Goal: Information Seeking & Learning: Learn about a topic

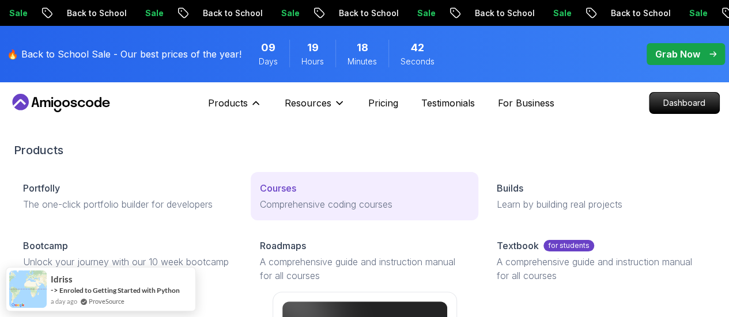
click at [260, 195] on p "Courses" at bounding box center [278, 188] width 36 height 14
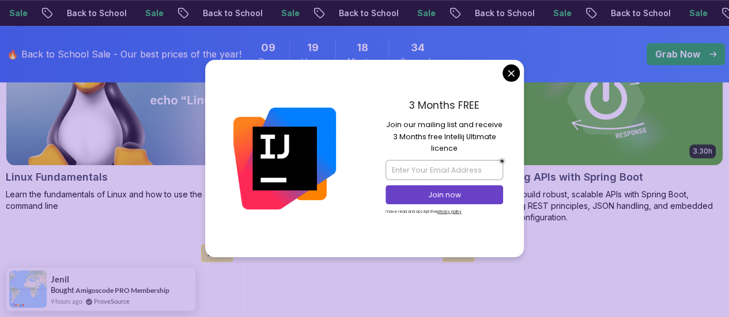
scroll to position [523, 0]
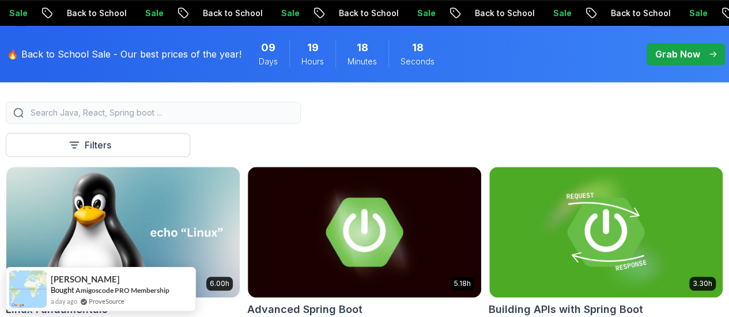
scroll to position [317, 0]
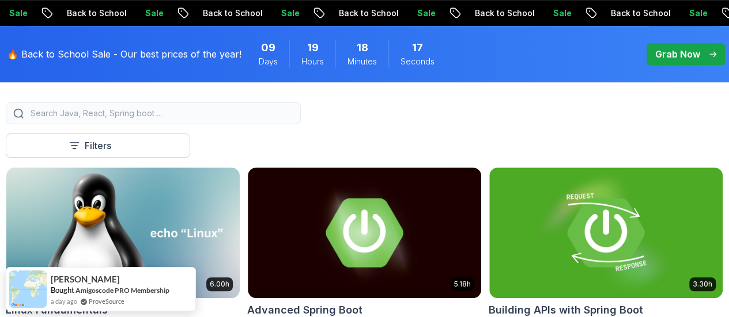
click at [0, 0] on div "button" at bounding box center [0, 0] width 0 height 0
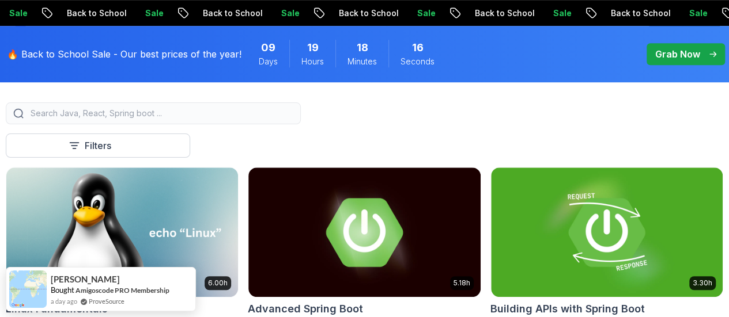
click at [0, 0] on button "button" at bounding box center [0, 0] width 0 height 0
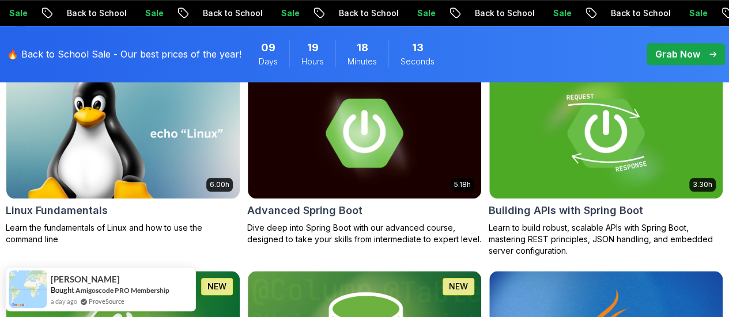
scroll to position [418, 0]
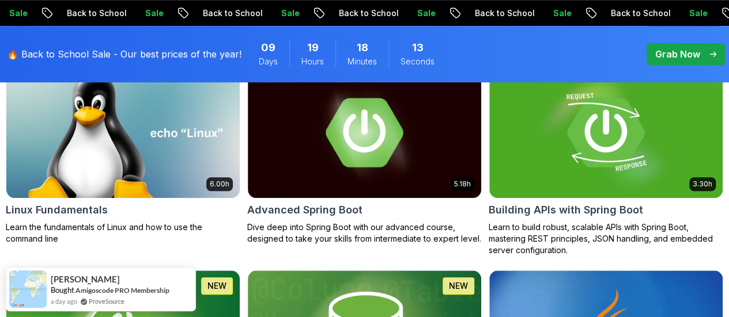
click at [0, 0] on p "Free" at bounding box center [0, 0] width 0 height 0
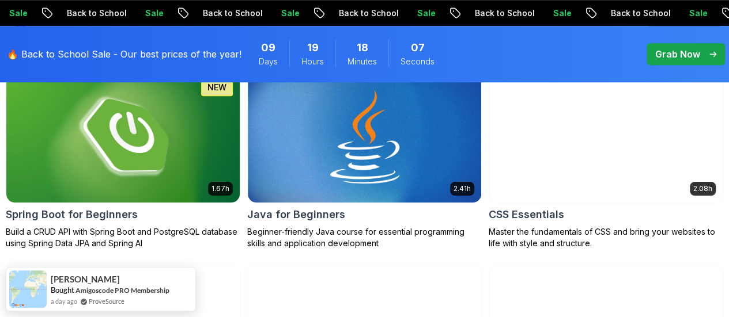
scroll to position [427, 0]
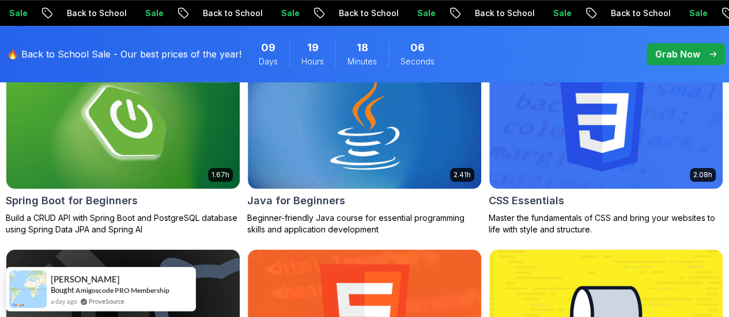
click at [0, 0] on p "Pro" at bounding box center [0, 0] width 0 height 0
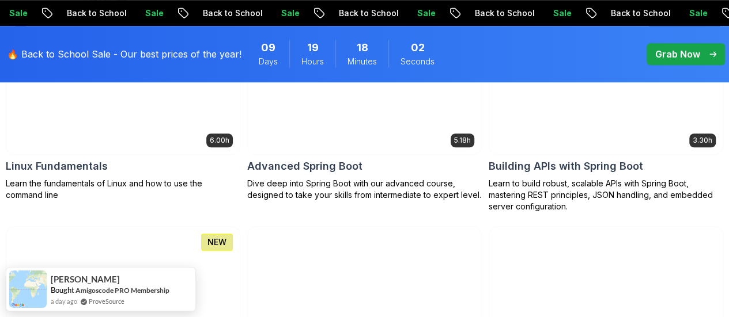
scroll to position [462, 0]
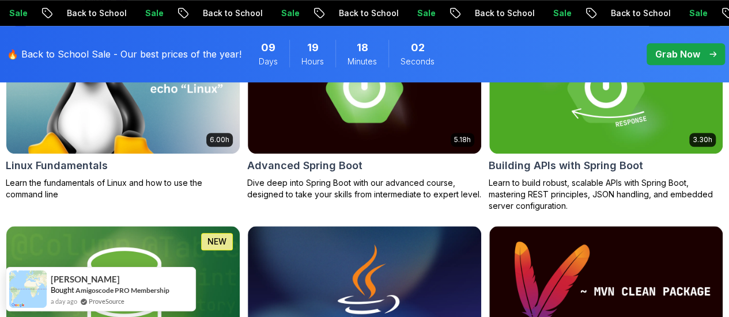
click at [0, 0] on button "[PERSON_NAME]" at bounding box center [0, 0] width 0 height 0
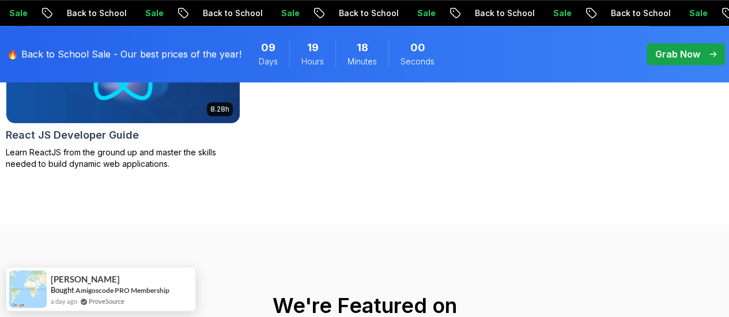
scroll to position [506, 0]
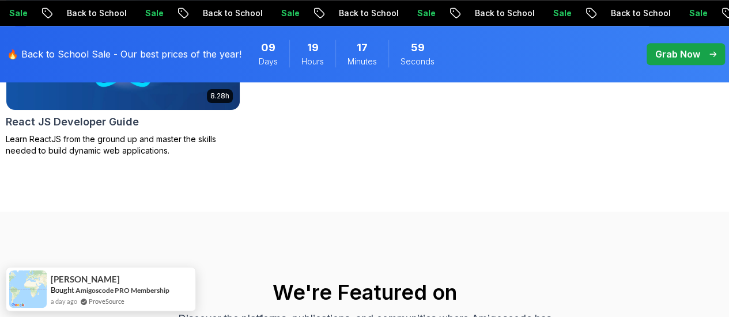
click at [0, 0] on p "Abz" at bounding box center [0, 0] width 0 height 0
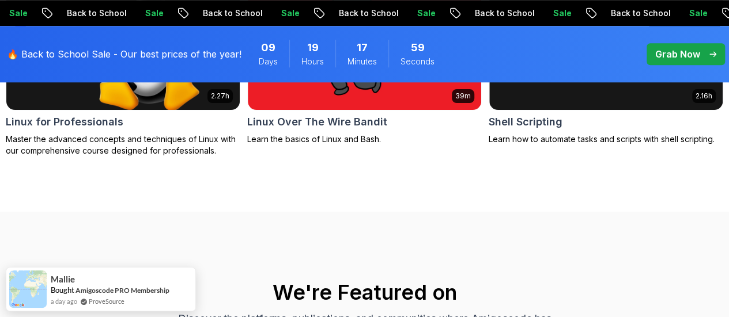
click at [0, 0] on p "[PERSON_NAME]" at bounding box center [0, 0] width 0 height 0
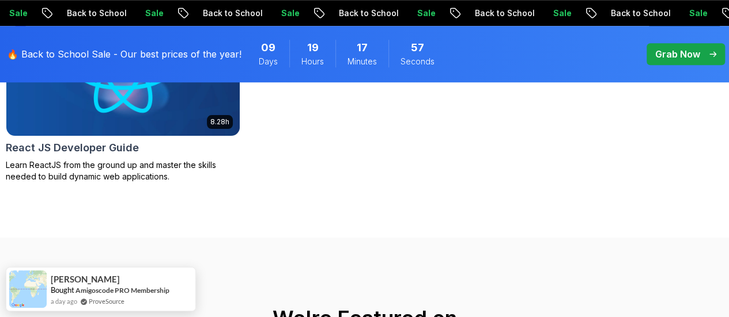
scroll to position [479, 0]
click at [0, 0] on p "[PERSON_NAME]" at bounding box center [0, 0] width 0 height 0
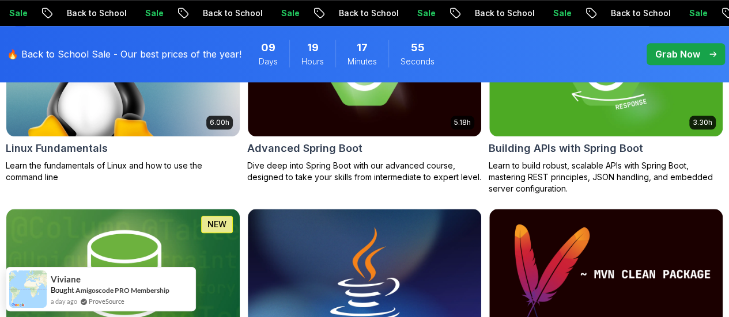
click at [0, 0] on p "Abz" at bounding box center [0, 0] width 0 height 0
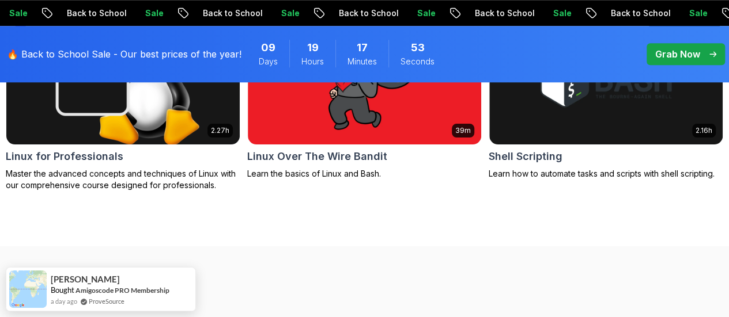
scroll to position [472, 0]
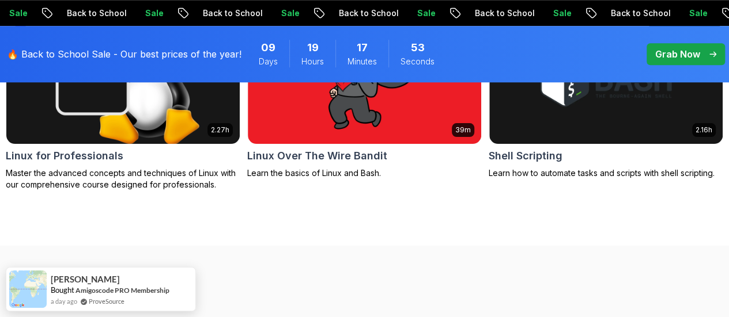
click at [0, 0] on p "Abz" at bounding box center [0, 0] width 0 height 0
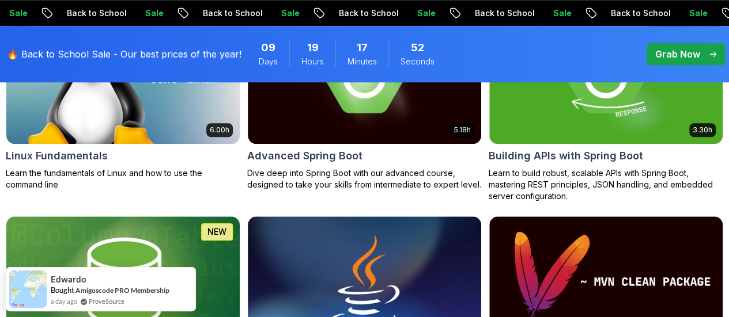
click at [0, 0] on p "[PERSON_NAME]" at bounding box center [0, 0] width 0 height 0
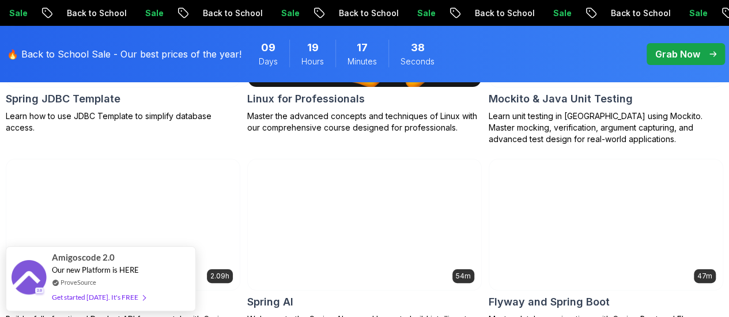
scroll to position [2095, 0]
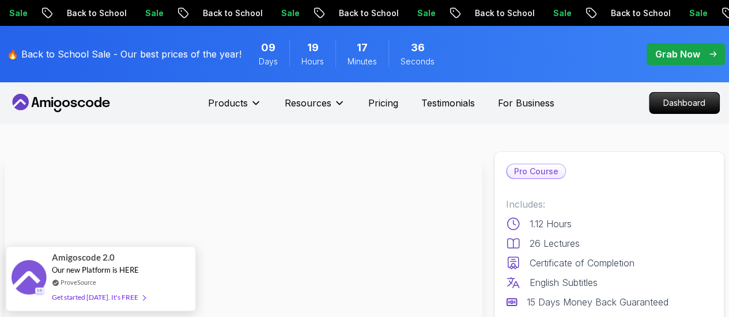
scroll to position [187, 0]
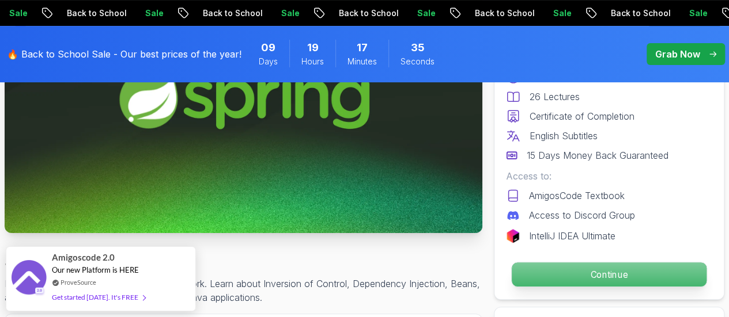
click at [529, 271] on p "Continue" at bounding box center [609, 275] width 195 height 24
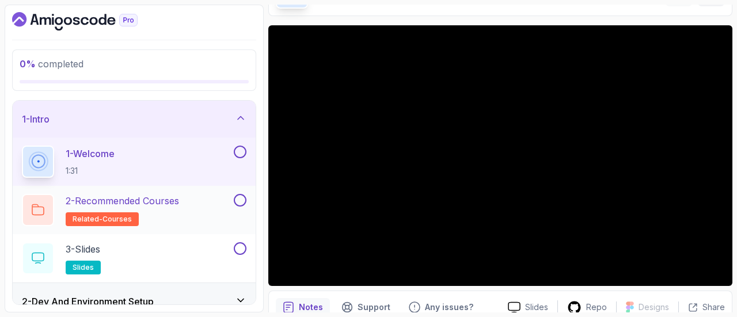
scroll to position [88, 0]
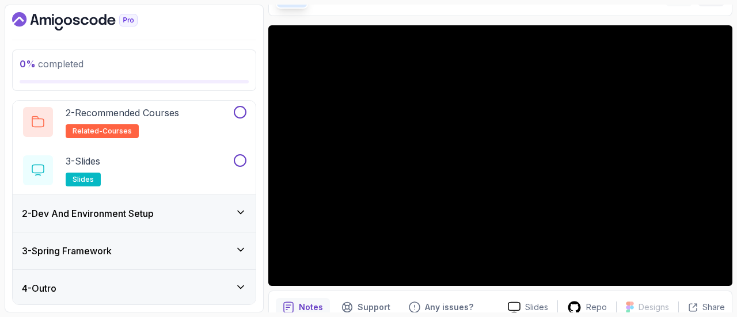
click at [172, 216] on div "2 - Dev And Environment Setup" at bounding box center [134, 214] width 225 height 14
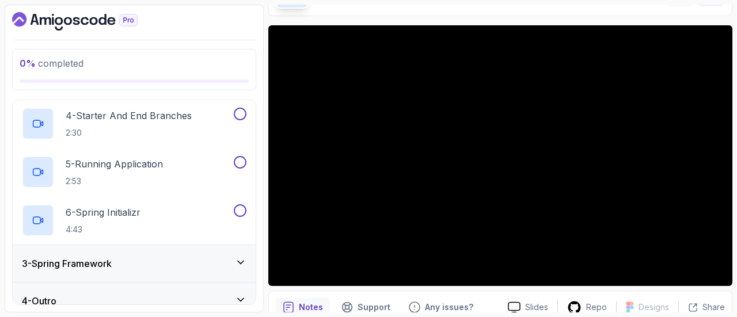
scroll to position [223, 0]
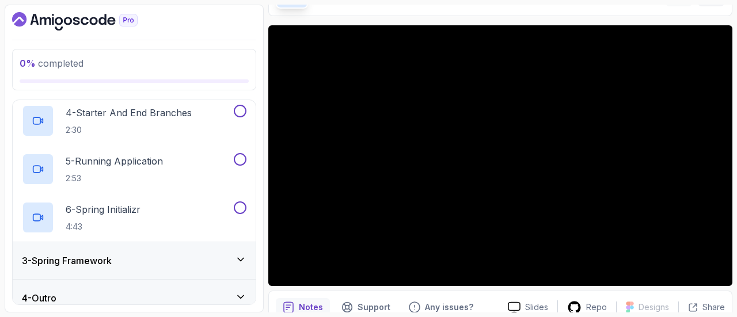
click at [179, 256] on div "3 - Spring Framework" at bounding box center [134, 261] width 225 height 14
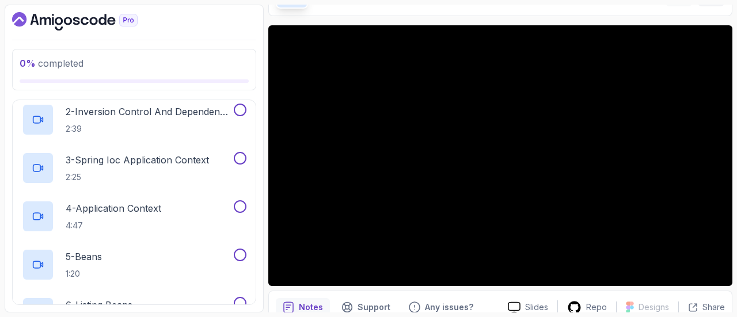
scroll to position [0, 0]
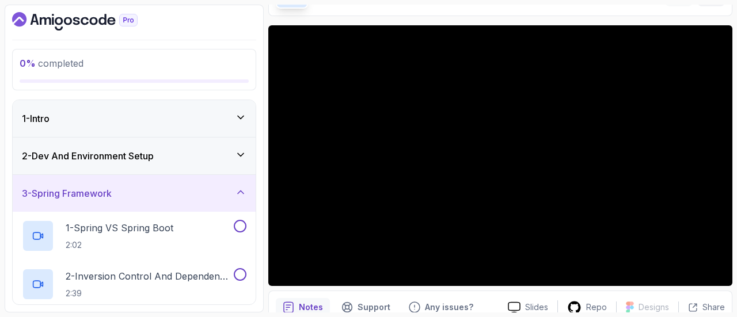
click at [196, 157] on div "2 - Dev And Environment Setup" at bounding box center [134, 156] width 225 height 14
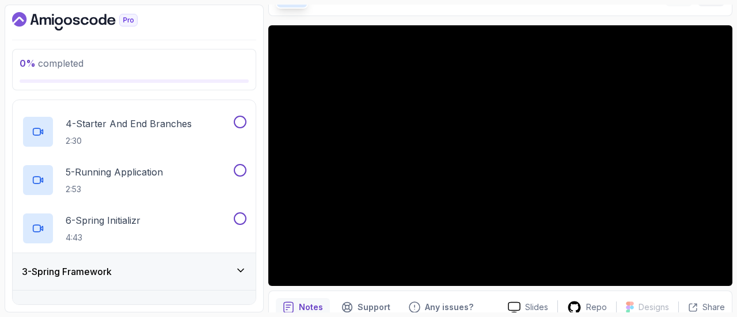
scroll to position [233, 0]
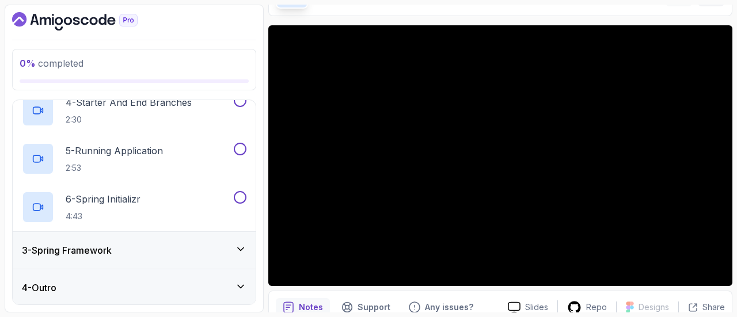
click at [221, 250] on div "3 - Spring Framework" at bounding box center [134, 251] width 225 height 14
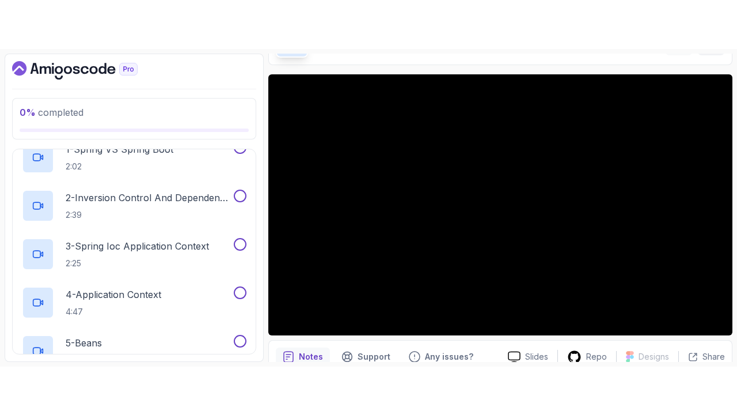
scroll to position [0, 0]
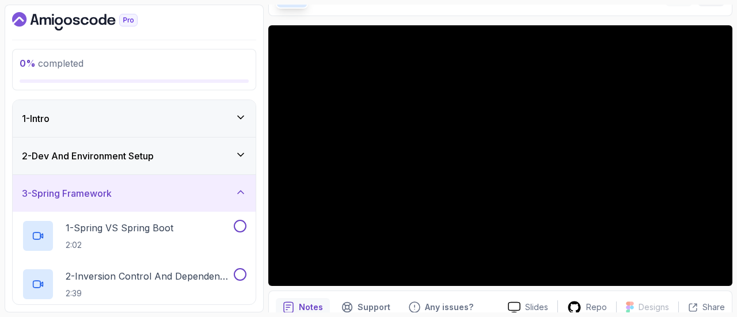
click at [212, 165] on div "2 - Dev And Environment Setup" at bounding box center [134, 156] width 243 height 37
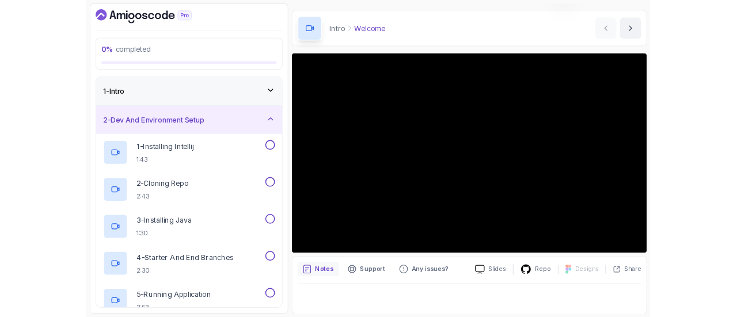
scroll to position [77, 0]
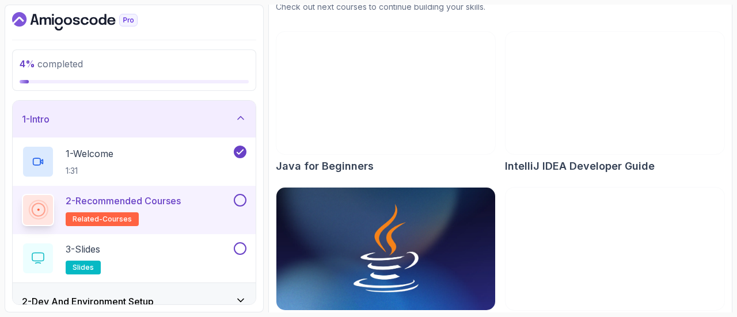
scroll to position [173, 0]
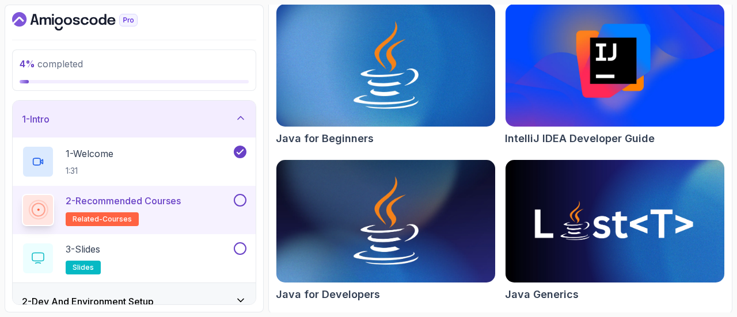
click at [242, 199] on button at bounding box center [240, 200] width 13 height 13
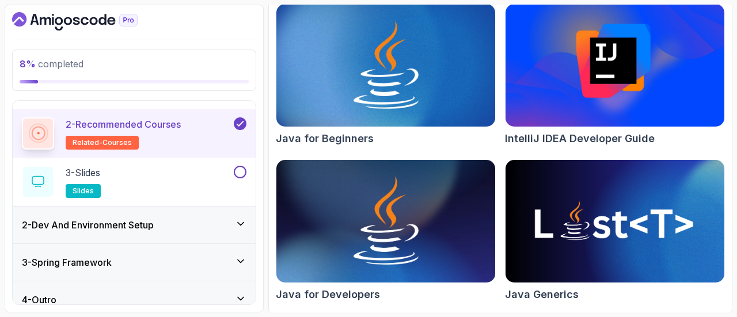
scroll to position [77, 0]
click at [215, 226] on div "2 - Dev And Environment Setup" at bounding box center [134, 225] width 225 height 14
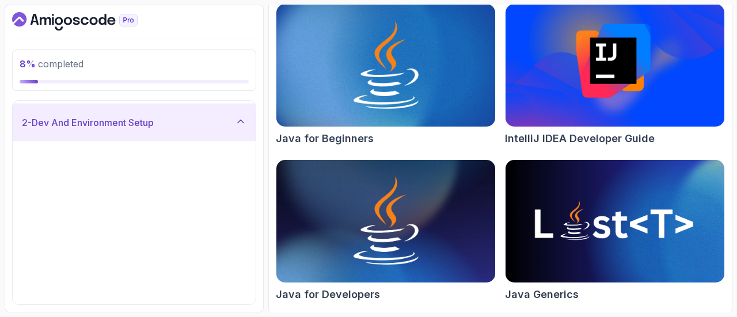
scroll to position [0, 0]
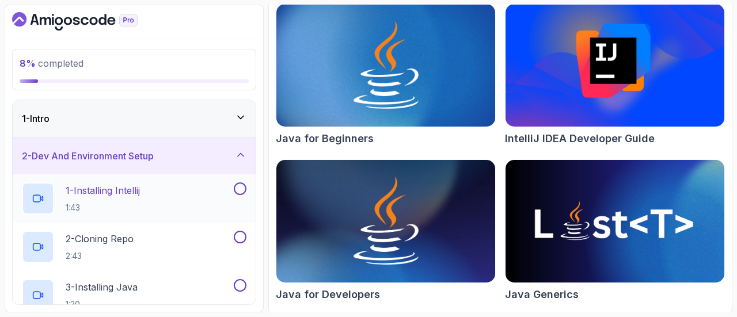
click at [150, 205] on div "1 - Installing Intellij 1:43" at bounding box center [127, 199] width 210 height 32
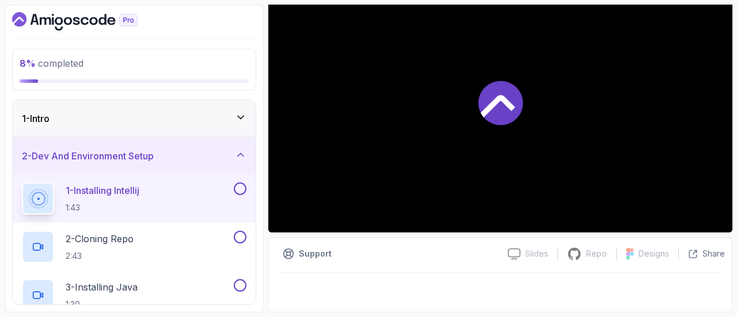
scroll to position [130, 0]
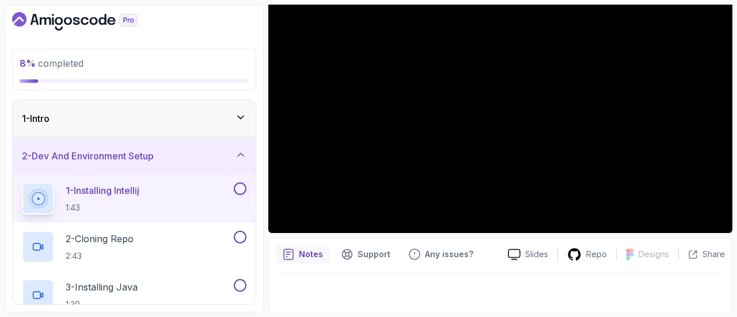
click at [234, 189] on button at bounding box center [240, 189] width 13 height 13
click at [241, 238] on button at bounding box center [240, 237] width 13 height 13
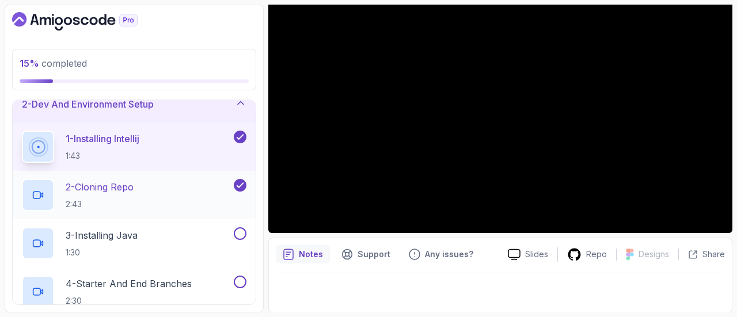
scroll to position [54, 0]
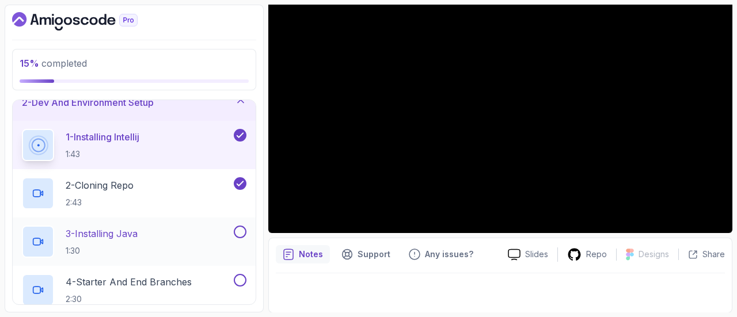
click at [237, 226] on button at bounding box center [240, 232] width 13 height 13
click at [210, 287] on div "4 - Starter And End Branches 2:30" at bounding box center [127, 290] width 210 height 32
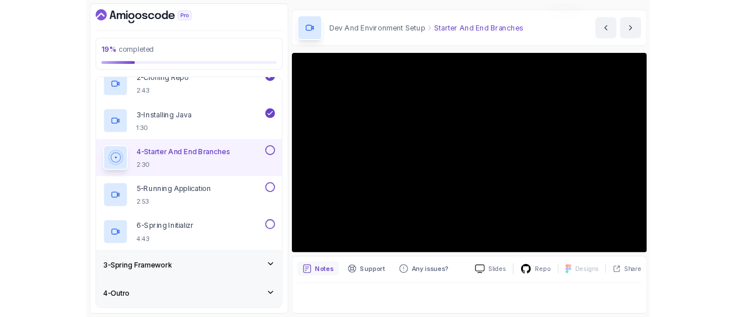
scroll to position [33, 0]
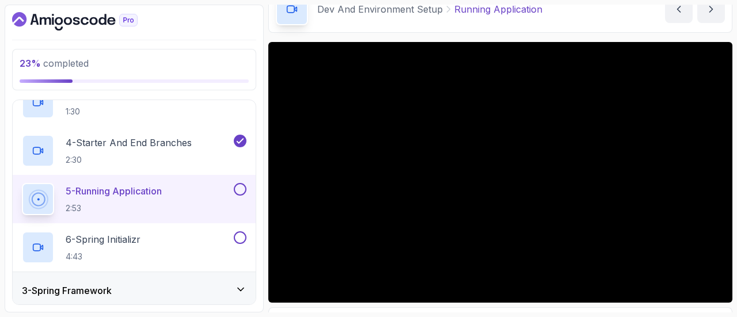
scroll to position [33, 0]
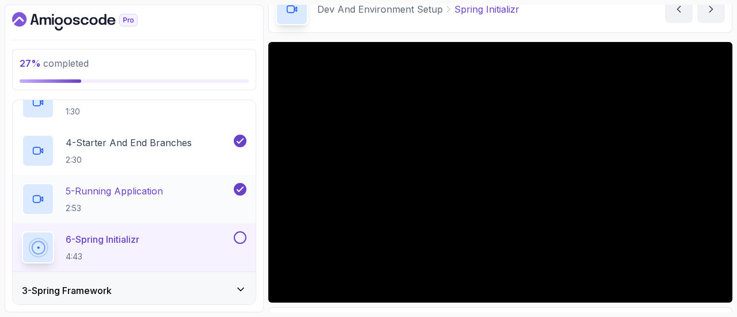
scroll to position [233, 0]
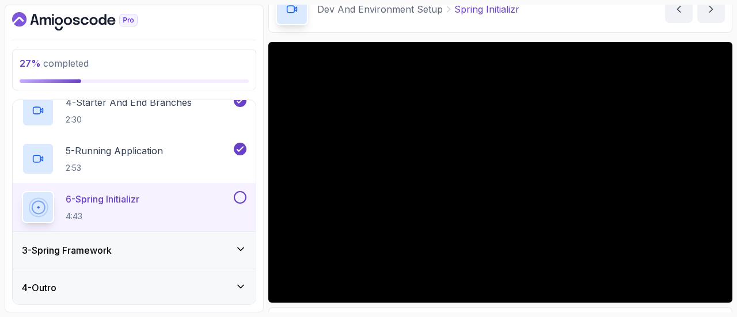
click at [171, 251] on div "3 - Spring Framework" at bounding box center [134, 251] width 225 height 14
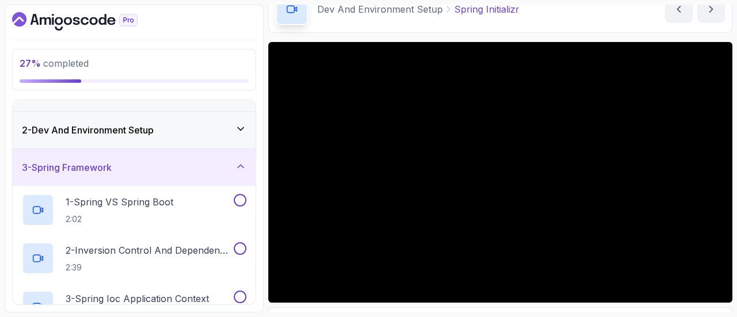
scroll to position [16, 0]
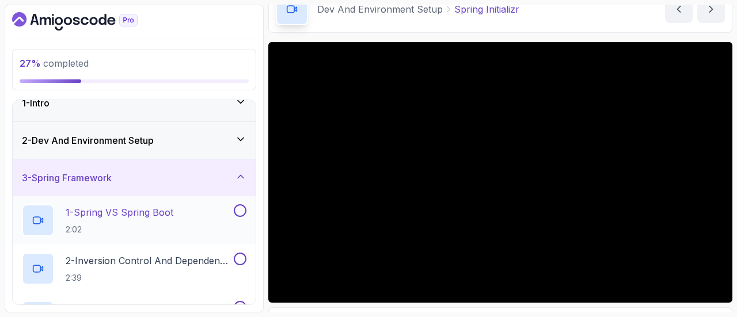
click at [171, 209] on p "1 - Spring VS Spring Boot" at bounding box center [120, 213] width 108 height 14
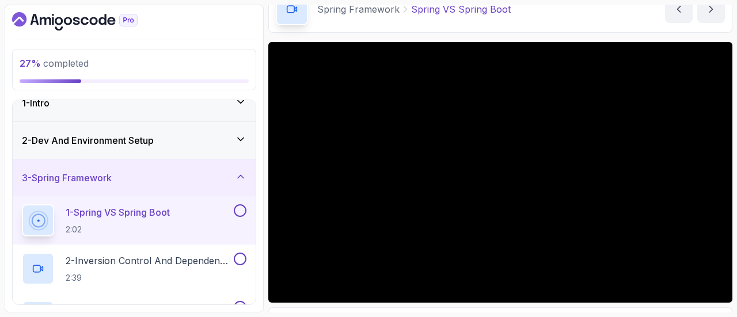
click at [237, 140] on icon at bounding box center [241, 140] width 12 height 12
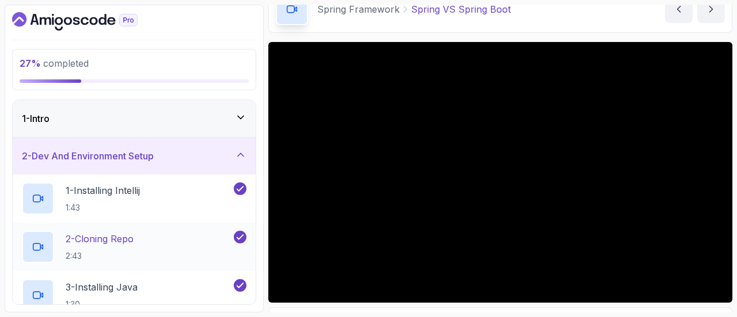
scroll to position [233, 0]
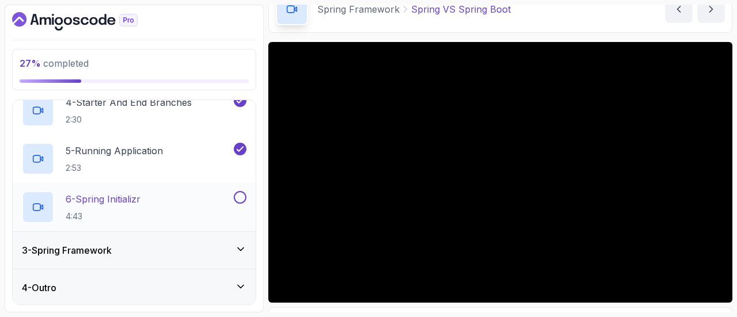
click at [241, 199] on button at bounding box center [240, 197] width 13 height 13
click at [224, 262] on div "3 - Spring Framework" at bounding box center [134, 250] width 243 height 37
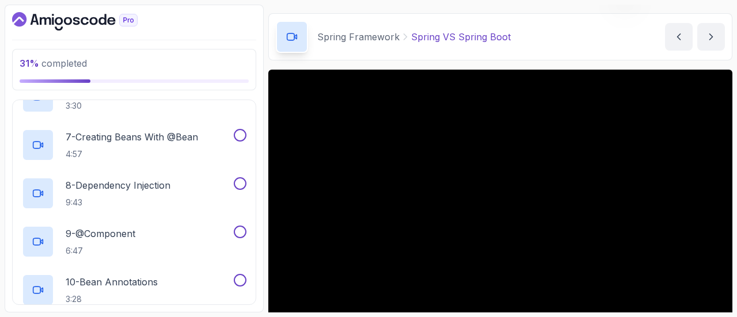
scroll to position [130, 0]
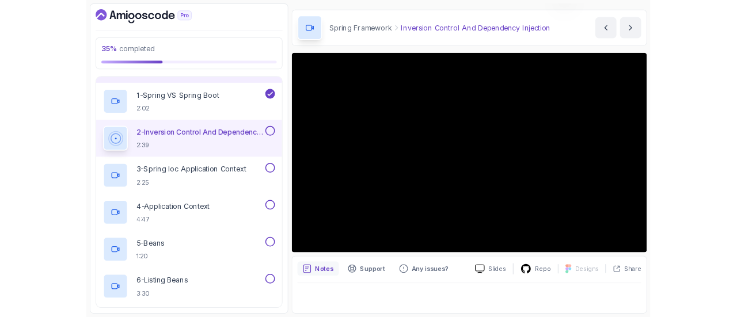
scroll to position [33, 0]
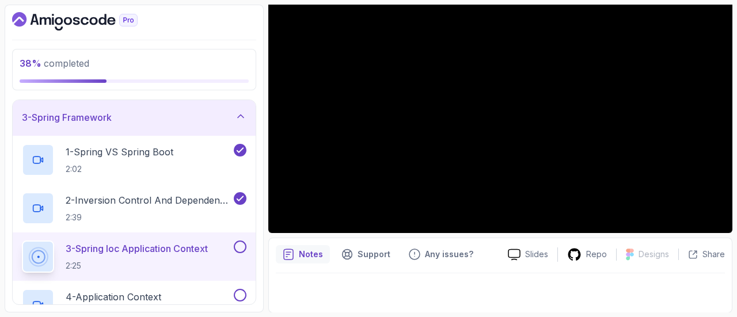
scroll to position [33, 0]
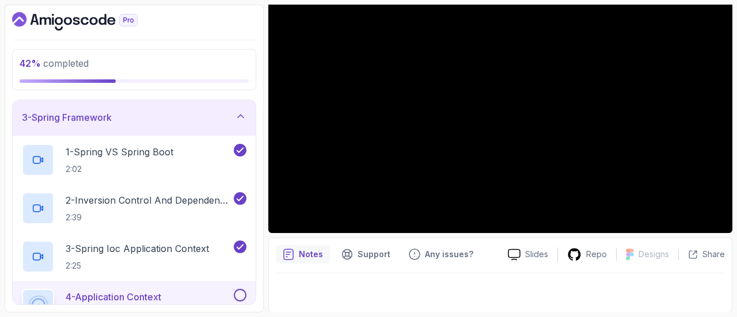
scroll to position [33, 0]
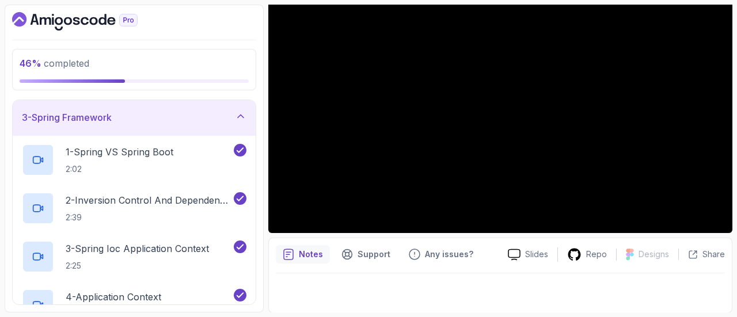
scroll to position [33, 0]
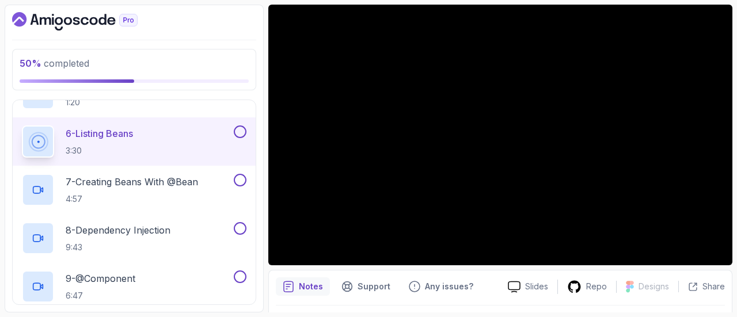
scroll to position [33, 0]
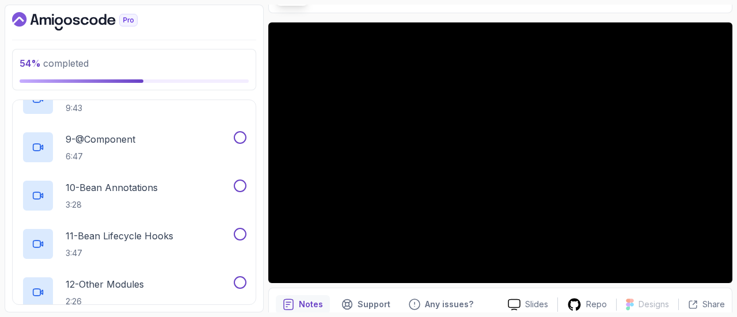
scroll to position [620, 0]
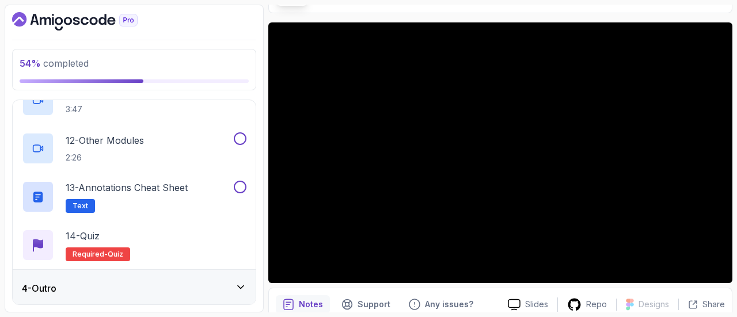
click at [198, 286] on div "4 - Outro" at bounding box center [134, 289] width 225 height 14
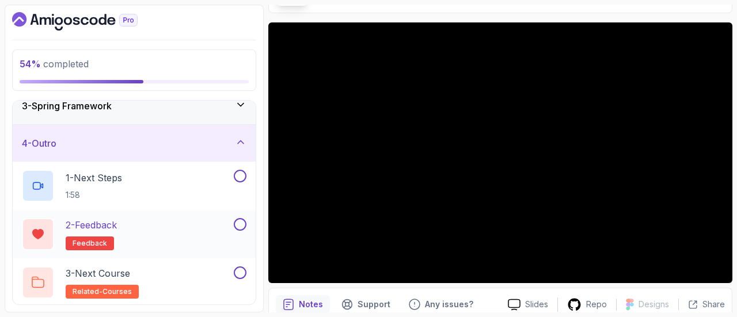
scroll to position [0, 0]
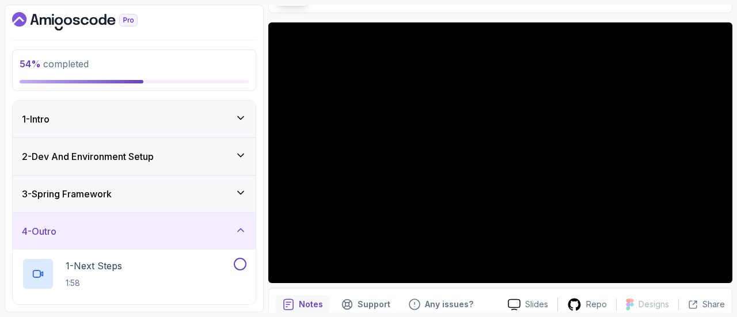
click at [190, 196] on div "3 - Spring Framework" at bounding box center [134, 194] width 225 height 14
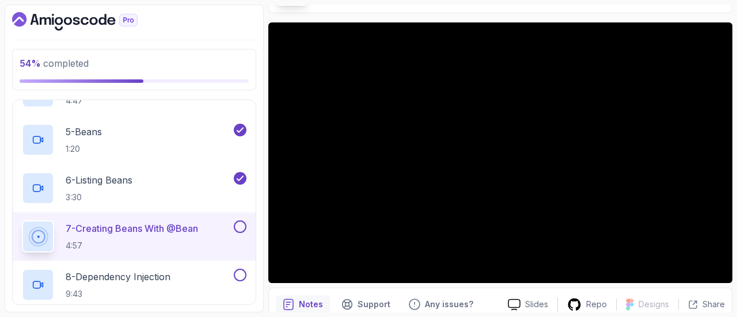
scroll to position [318, 0]
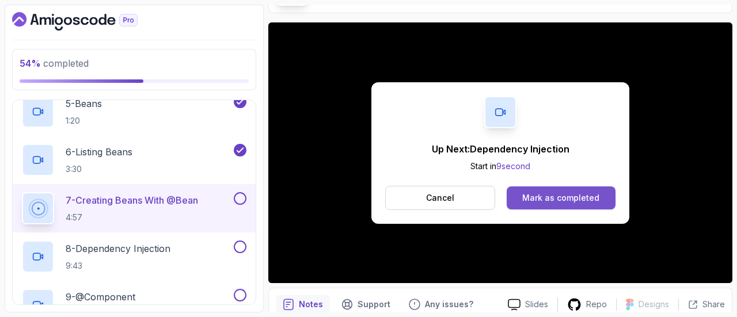
click at [559, 198] on div "Mark as completed" at bounding box center [561, 198] width 77 height 12
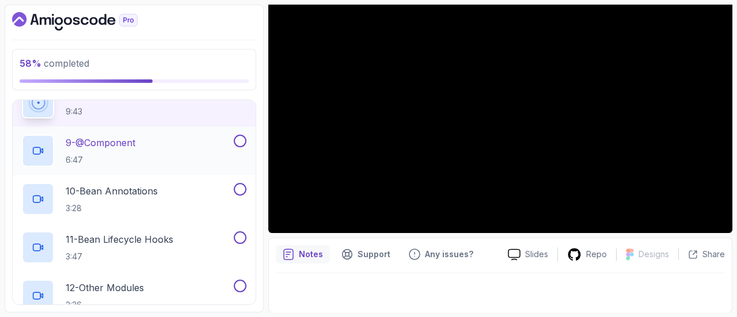
scroll to position [444, 0]
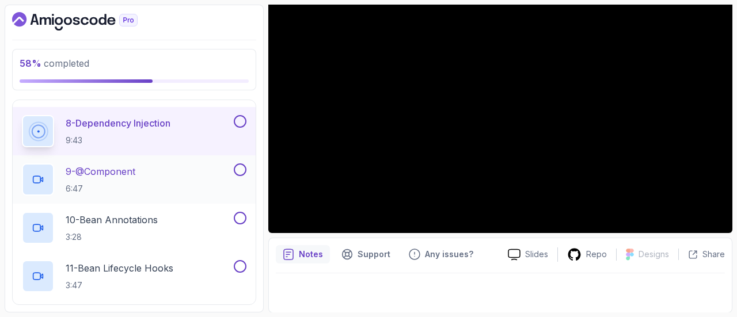
click at [183, 175] on div "9 - @Component 6:47" at bounding box center [127, 180] width 210 height 32
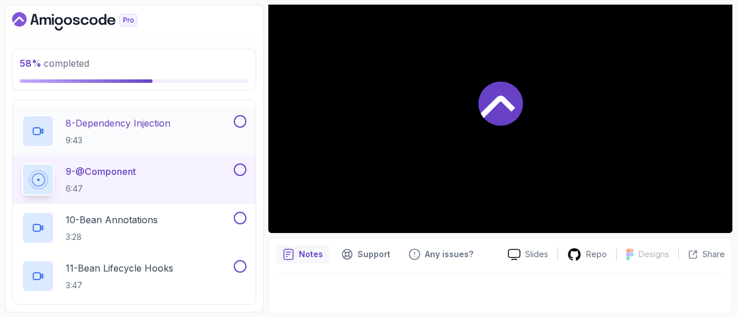
click at [244, 122] on button at bounding box center [240, 121] width 13 height 13
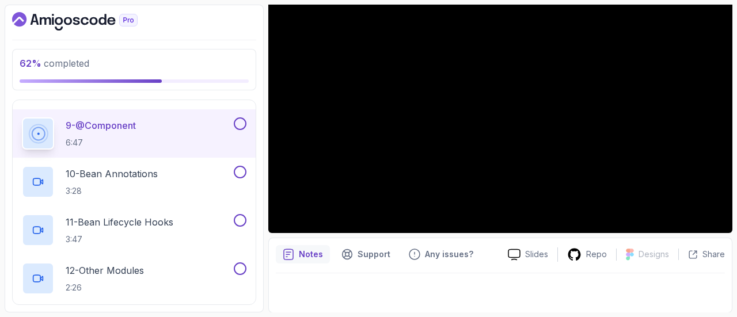
scroll to position [33, 0]
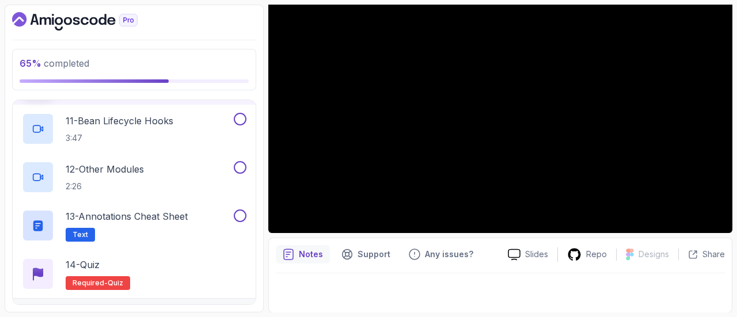
scroll to position [33, 0]
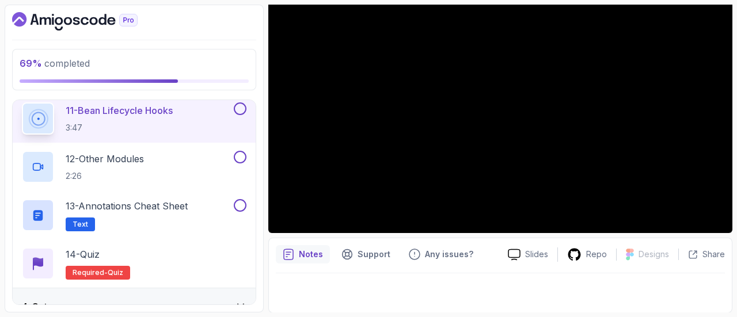
scroll to position [33, 0]
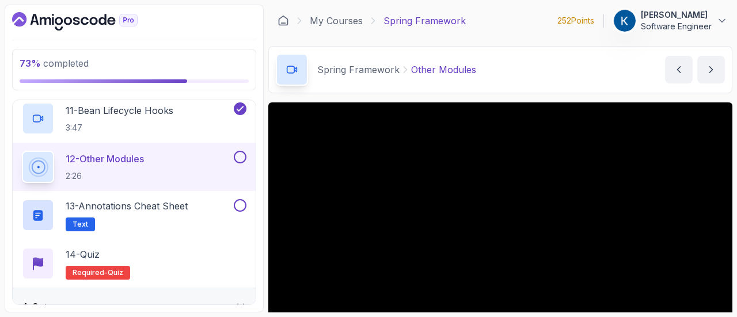
scroll to position [130, 0]
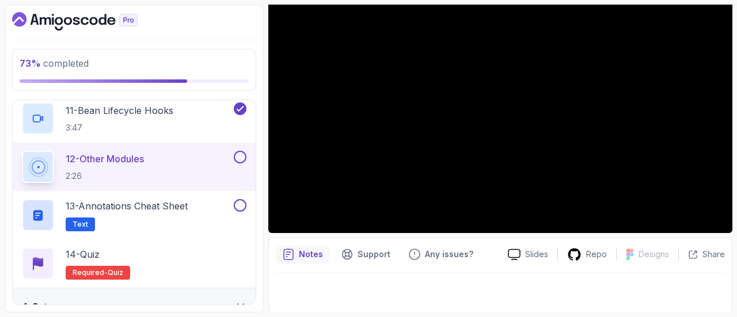
click at [244, 153] on button at bounding box center [240, 157] width 13 height 13
click at [237, 208] on button at bounding box center [240, 205] width 13 height 13
click at [188, 199] on p "13 - Annotations Cheat Sheet" at bounding box center [127, 206] width 122 height 14
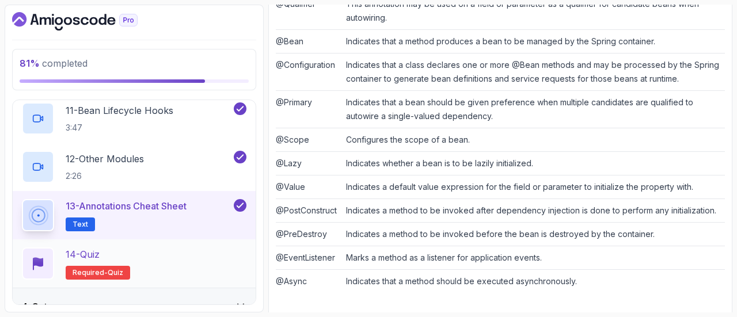
scroll to position [620, 0]
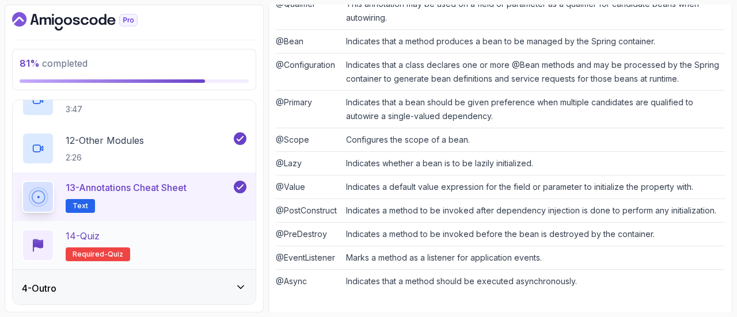
click at [185, 240] on div "14 - Quiz Required- quiz" at bounding box center [134, 245] width 225 height 32
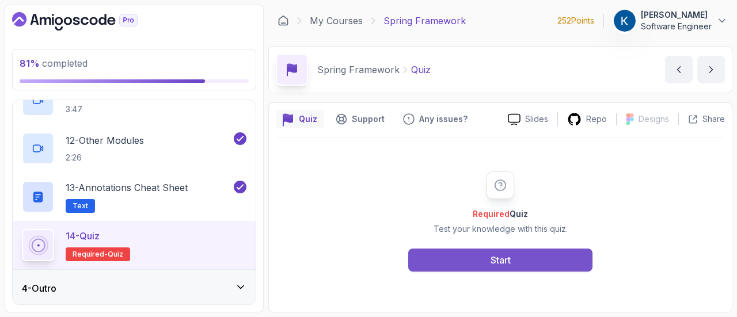
click at [470, 262] on button "Start" at bounding box center [500, 260] width 184 height 23
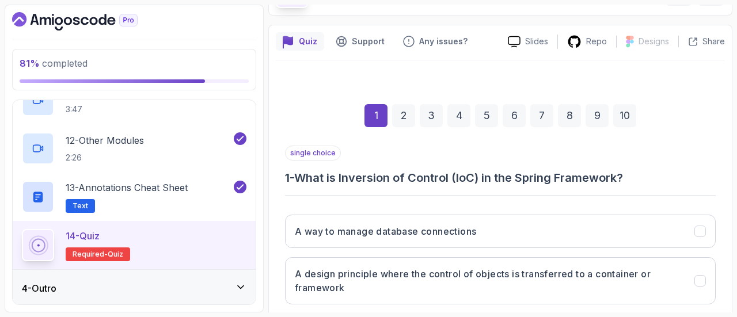
scroll to position [141, 0]
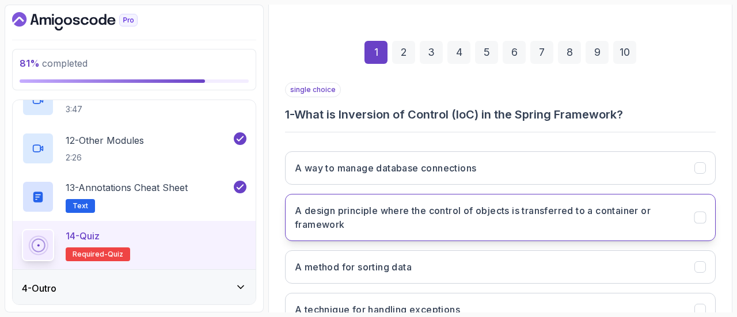
click at [498, 226] on h3 "A design principle where the control of objects is transferred to a container o…" at bounding box center [488, 218] width 386 height 28
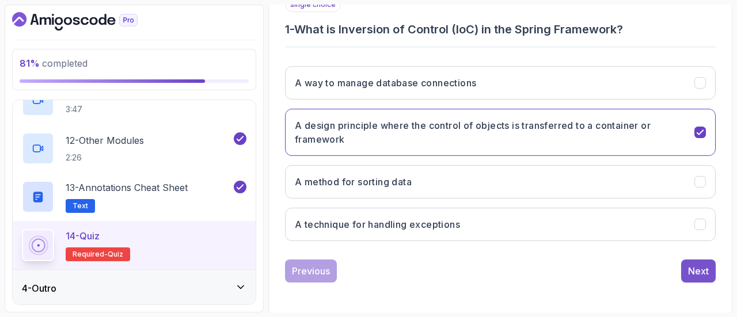
click at [687, 267] on button "Next" at bounding box center [699, 271] width 35 height 23
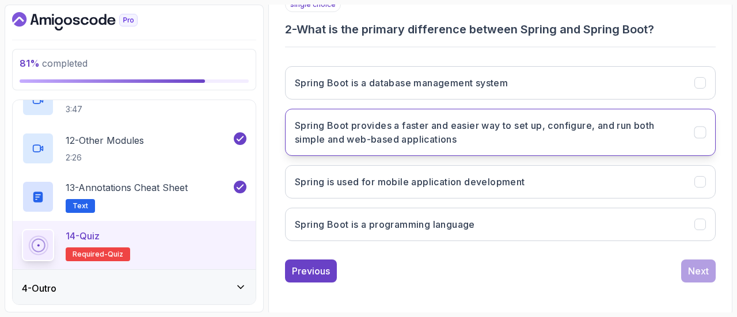
click at [514, 149] on button "Spring Boot provides a faster and easier way to set up, configure, and run both…" at bounding box center [500, 132] width 431 height 47
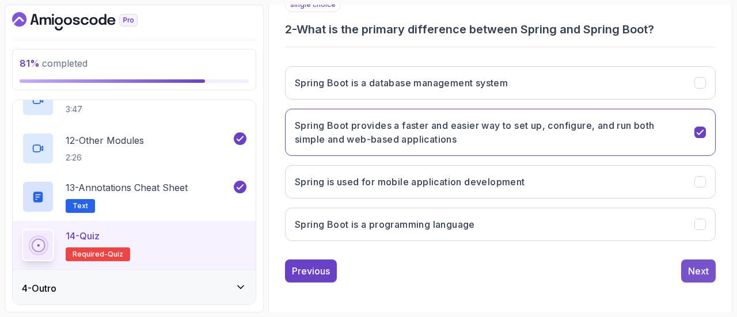
click at [696, 266] on div "Next" at bounding box center [698, 271] width 21 height 14
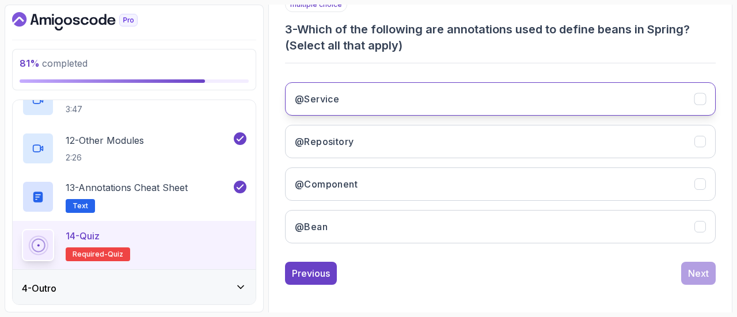
click at [441, 92] on button "@Service" at bounding box center [500, 98] width 431 height 33
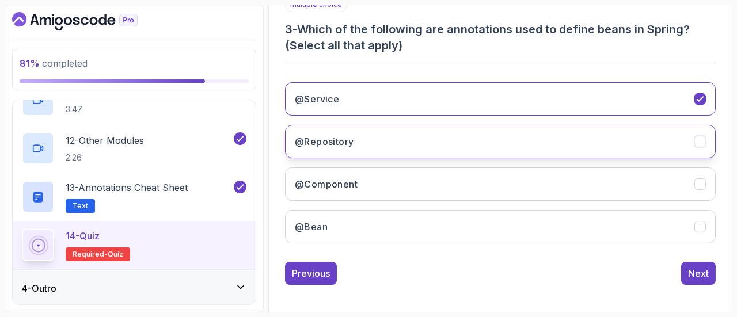
click at [436, 134] on button "@Repository" at bounding box center [500, 141] width 431 height 33
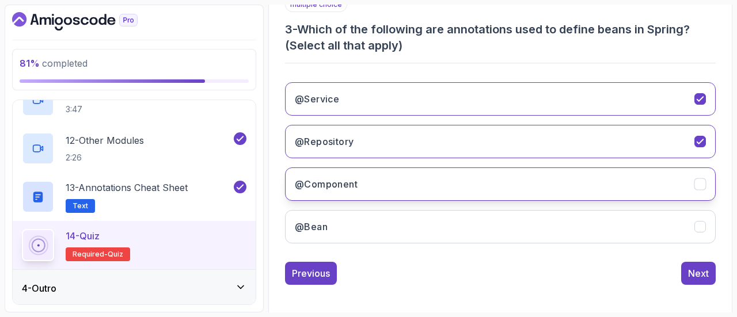
click at [427, 188] on button "@Component" at bounding box center [500, 184] width 431 height 33
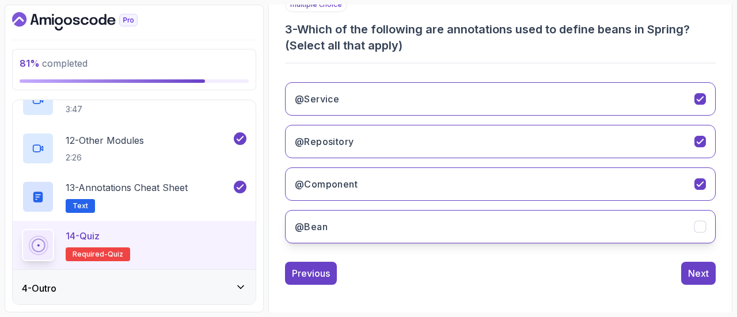
click at [430, 229] on button "@Bean" at bounding box center [500, 226] width 431 height 33
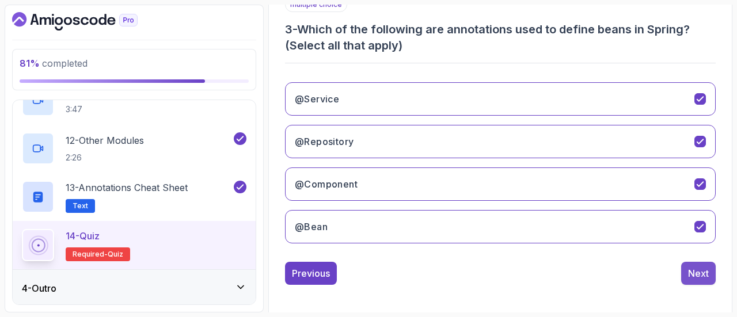
click at [689, 274] on div "Next" at bounding box center [698, 274] width 21 height 14
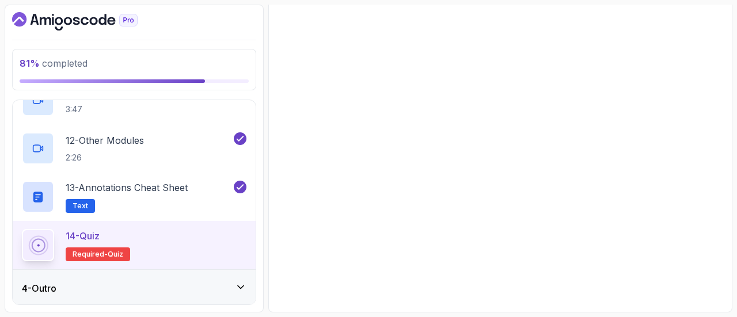
scroll to position [213, 0]
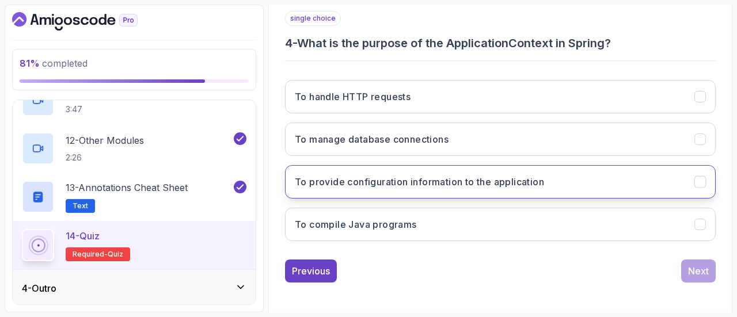
click at [593, 188] on button "To provide configuration information to the application" at bounding box center [500, 181] width 431 height 33
click at [689, 264] on div "Next" at bounding box center [698, 271] width 21 height 14
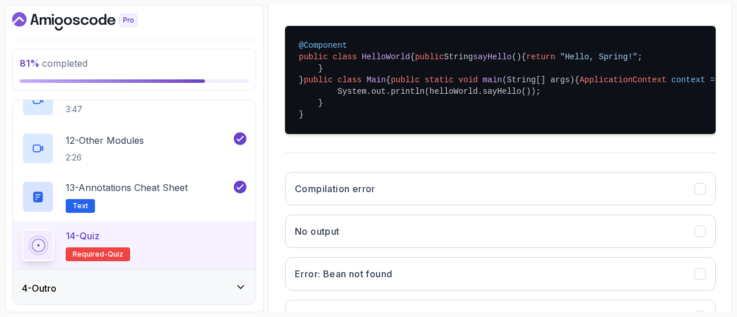
scroll to position [454, 0]
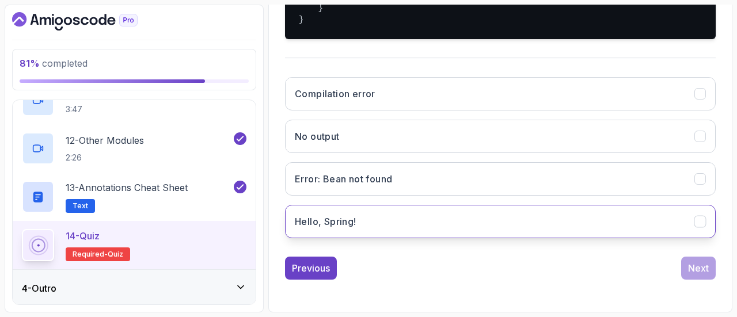
click at [459, 226] on button "Hello, Spring!" at bounding box center [500, 221] width 431 height 33
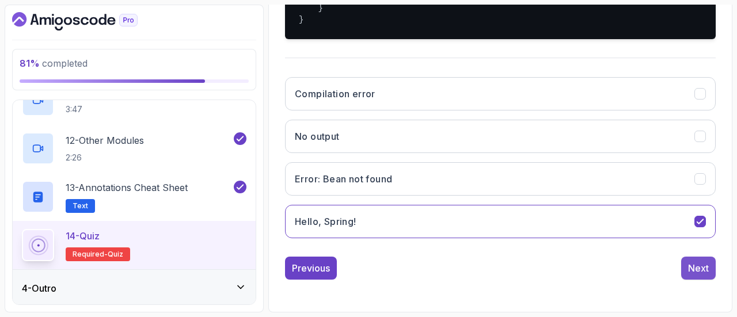
click at [702, 259] on button "Next" at bounding box center [699, 268] width 35 height 23
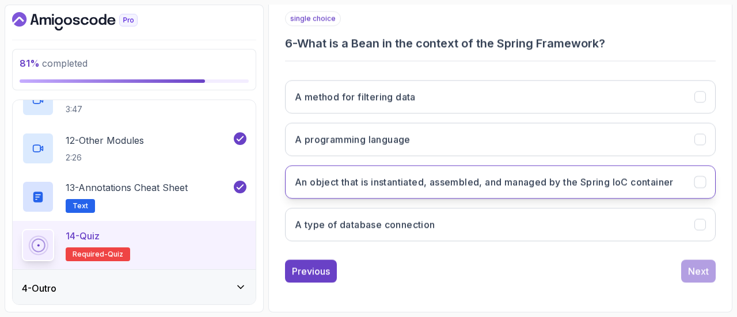
scroll to position [213, 0]
click at [512, 186] on h3 "An object that is instantiated, assembled, and managed by the Spring IoC contai…" at bounding box center [484, 182] width 379 height 14
click at [704, 266] on div "Next" at bounding box center [698, 271] width 21 height 14
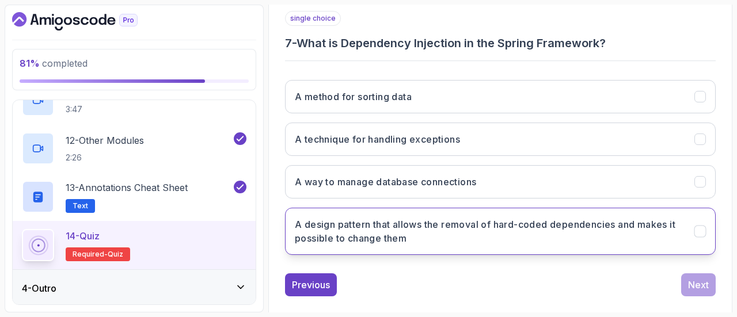
click at [497, 236] on h3 "A design pattern that allows the removal of hard-coded dependencies and makes i…" at bounding box center [488, 232] width 386 height 28
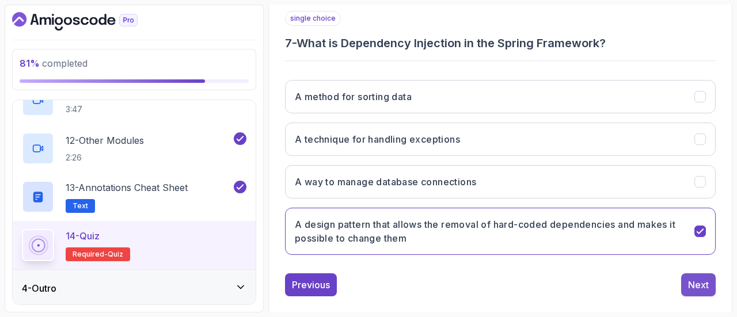
click at [705, 283] on div "Next" at bounding box center [698, 285] width 21 height 14
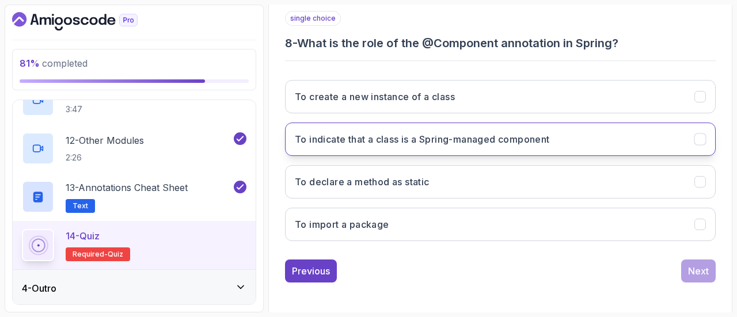
click at [550, 135] on h3 "To indicate that a class is a Spring-managed component" at bounding box center [422, 139] width 255 height 14
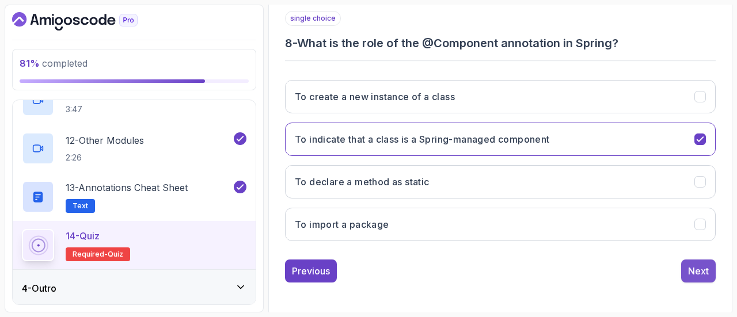
click at [701, 275] on div "Next" at bounding box center [698, 271] width 21 height 14
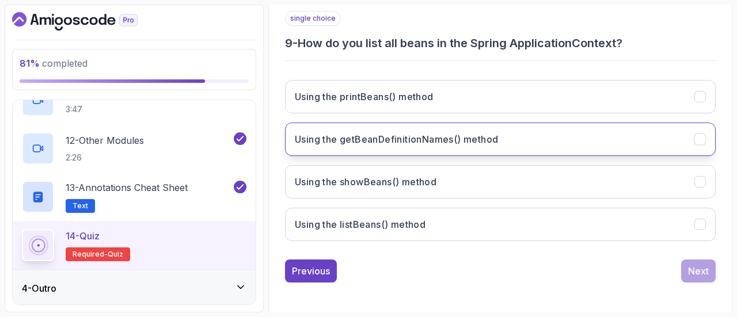
click at [534, 154] on button "Using the getBeanDefinitionNames() method" at bounding box center [500, 139] width 431 height 33
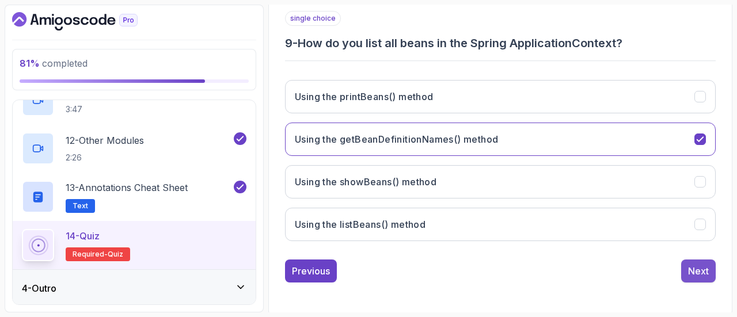
click at [706, 272] on div "Next" at bounding box center [698, 271] width 21 height 14
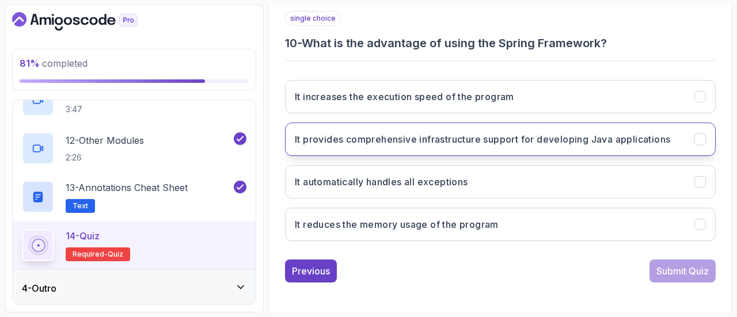
click at [477, 140] on h3 "It provides comprehensive infrastructure support for developing Java applicatio…" at bounding box center [483, 139] width 376 height 14
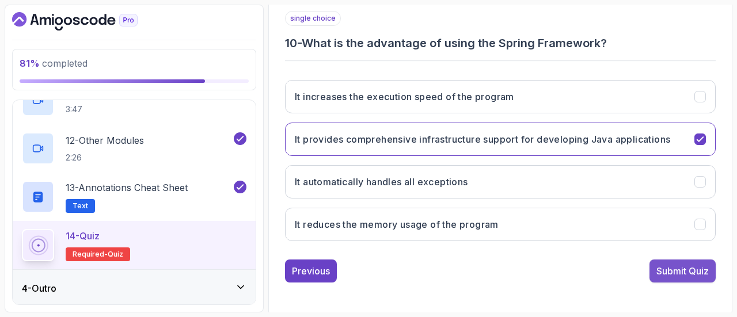
click at [677, 270] on div "Submit Quiz" at bounding box center [683, 271] width 52 height 14
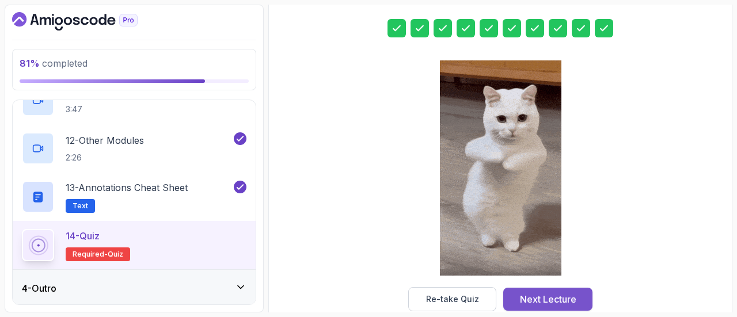
click at [547, 301] on div "Next Lecture" at bounding box center [548, 300] width 56 height 14
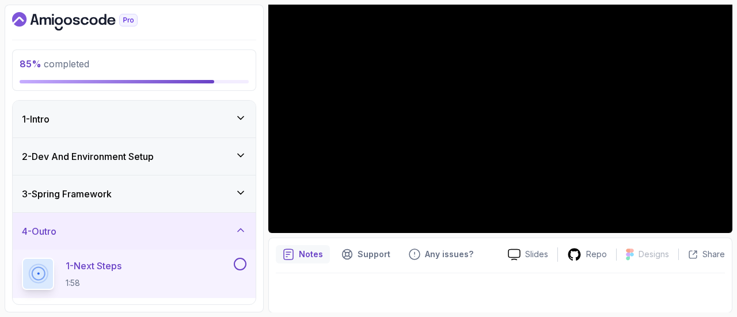
scroll to position [88, 0]
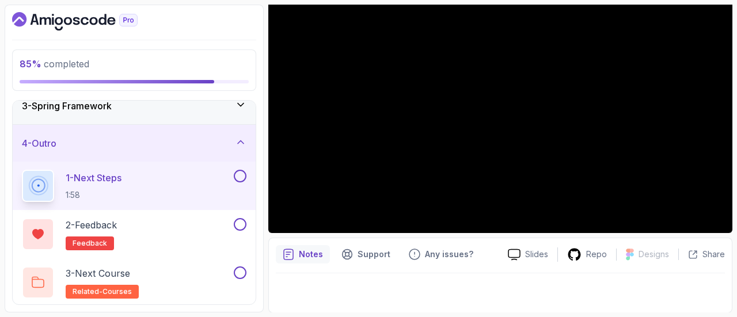
click at [243, 176] on button at bounding box center [240, 176] width 13 height 13
click at [247, 229] on div "2 - Feedback feedback" at bounding box center [134, 234] width 243 height 48
click at [238, 222] on button at bounding box center [240, 224] width 13 height 13
click at [224, 272] on div "3 - Next Course related-courses" at bounding box center [127, 283] width 210 height 32
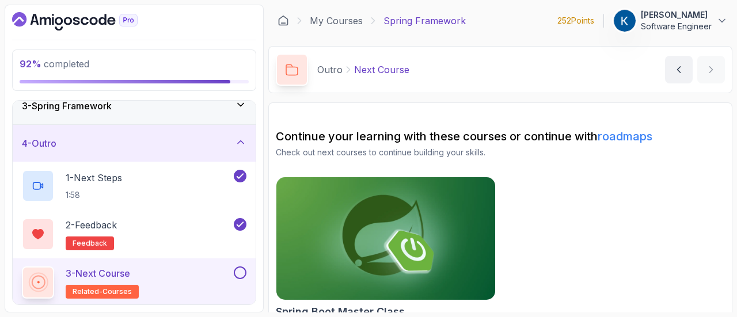
scroll to position [17, 0]
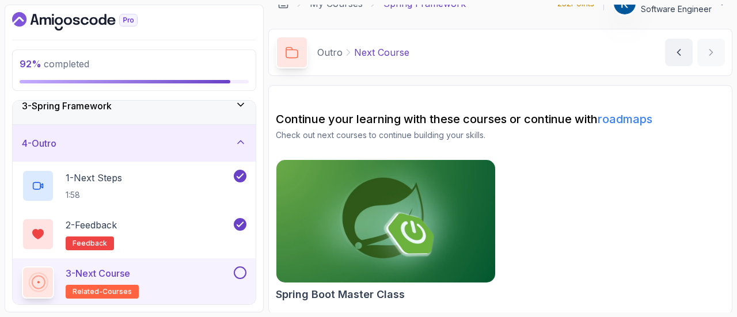
click at [410, 226] on img at bounding box center [386, 221] width 230 height 129
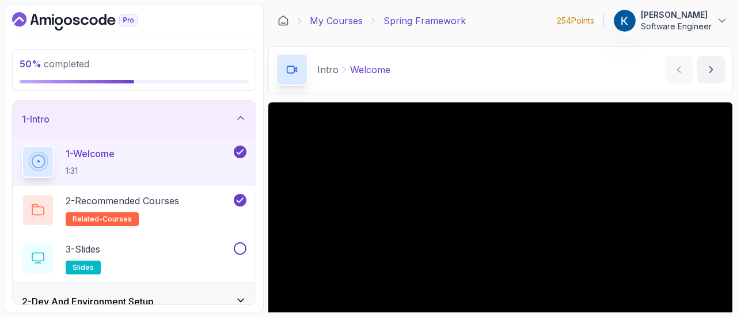
click at [331, 18] on link "My Courses" at bounding box center [336, 21] width 53 height 14
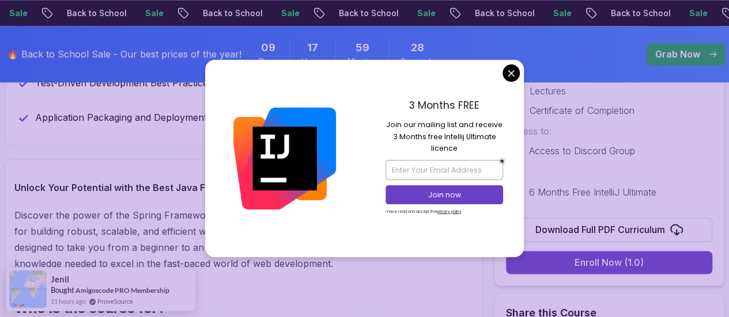
scroll to position [768, 0]
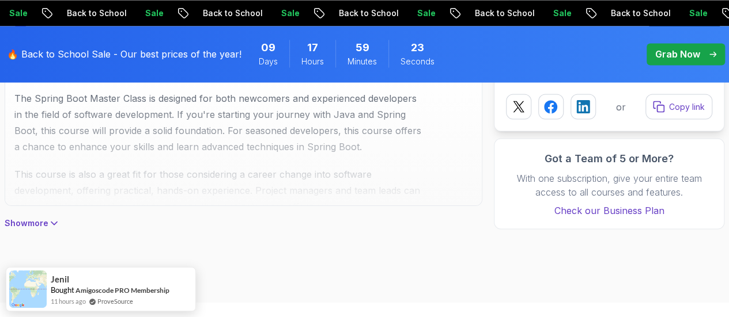
scroll to position [1009, 0]
click at [47, 218] on p "Show more" at bounding box center [27, 223] width 44 height 12
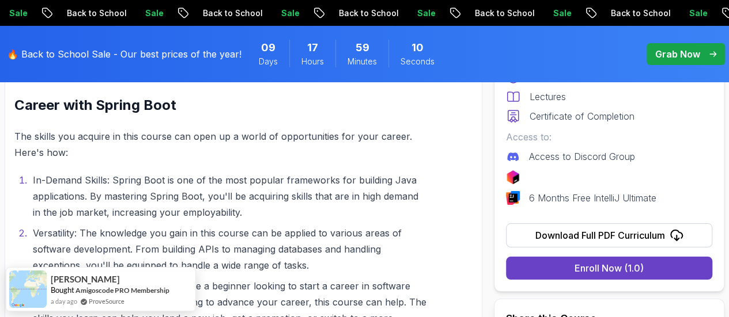
scroll to position [2119, 0]
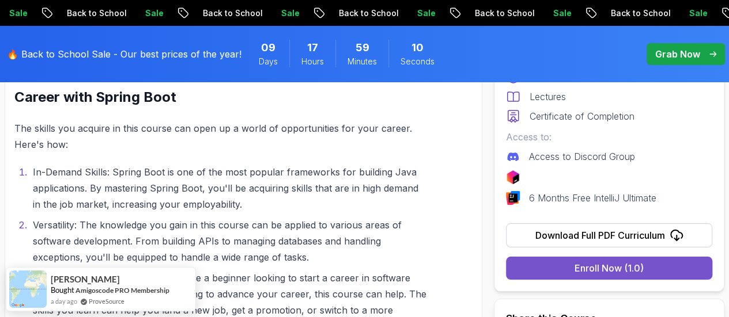
click at [582, 274] on div "Enroll Now (1.0)" at bounding box center [608, 269] width 69 height 14
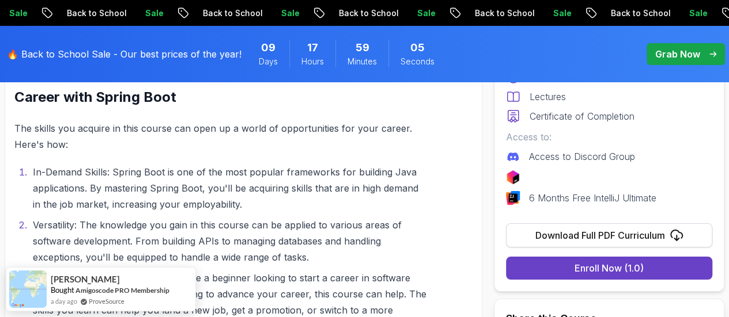
click at [552, 234] on div "Download Full PDF Curriculum" at bounding box center [600, 236] width 130 height 14
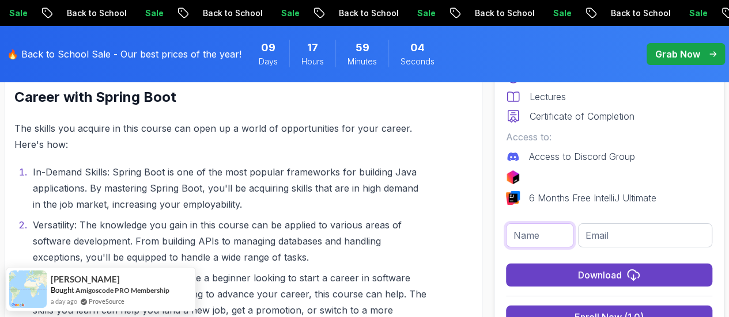
click at [530, 238] on input "text" at bounding box center [539, 236] width 67 height 24
type input "Krishna"
click at [616, 236] on input "email" at bounding box center [645, 236] width 134 height 24
type input "Krishna84106@gmail.com"
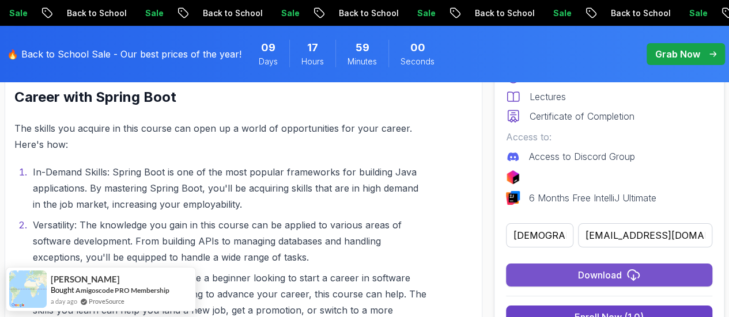
click at [618, 267] on button "Download" at bounding box center [609, 275] width 206 height 23
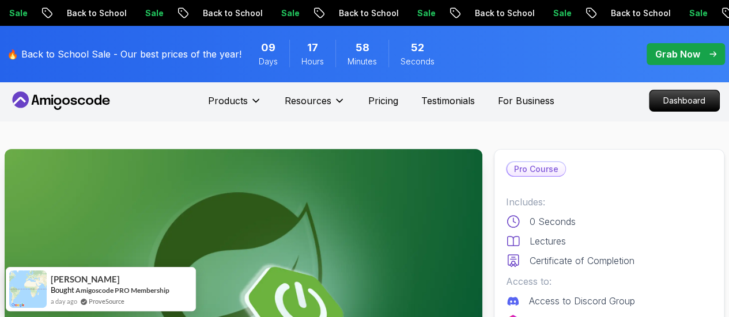
scroll to position [0, 0]
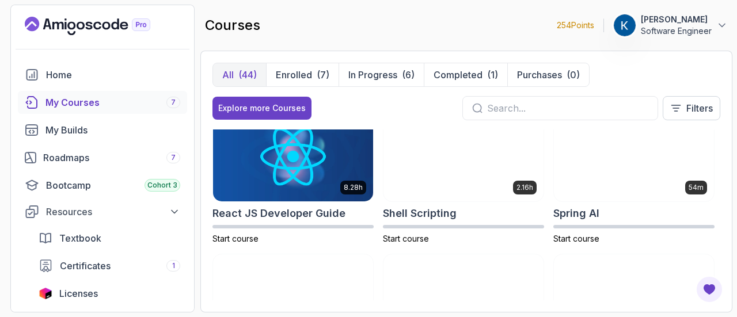
scroll to position [1741, 0]
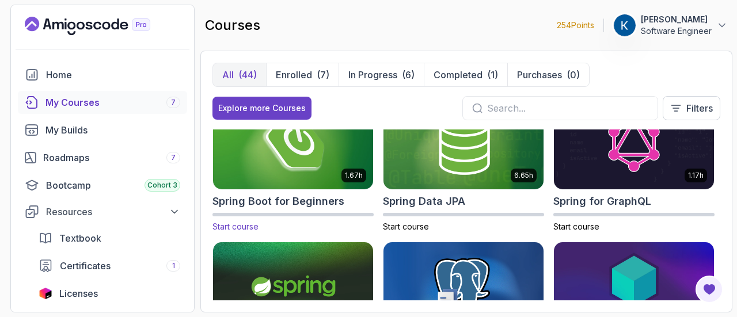
click at [294, 157] on img at bounding box center [293, 144] width 168 height 94
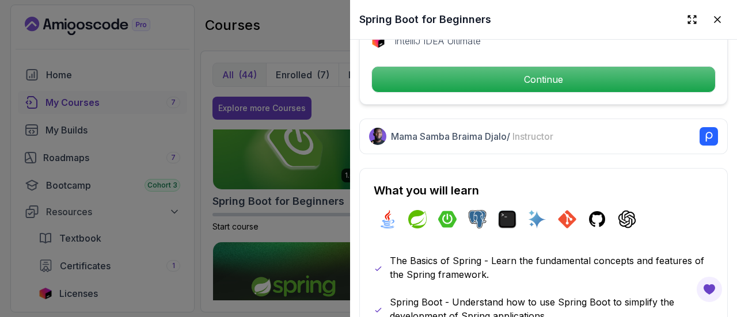
scroll to position [483, 0]
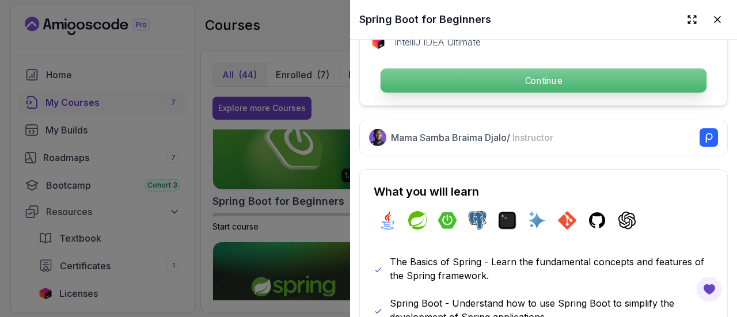
click at [529, 74] on p "Continue" at bounding box center [544, 81] width 326 height 24
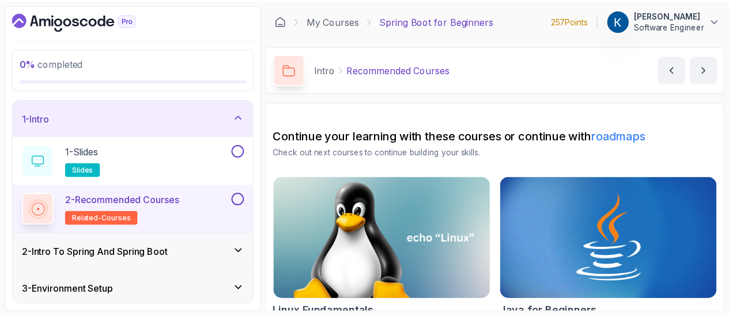
scroll to position [1, 0]
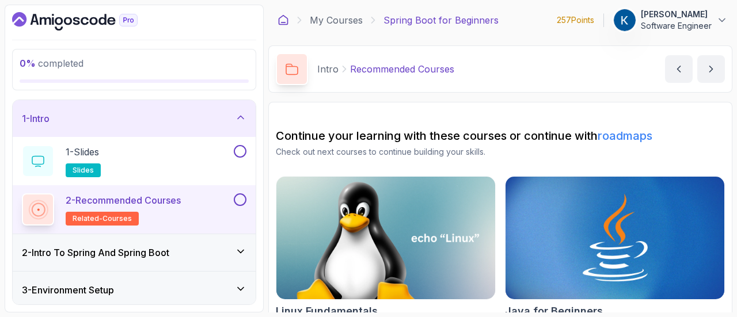
click at [283, 22] on icon at bounding box center [284, 20] width 12 height 12
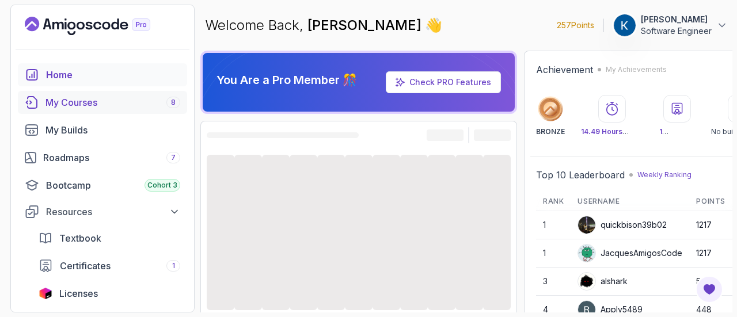
click at [87, 109] on link "My Courses 8" at bounding box center [102, 102] width 169 height 23
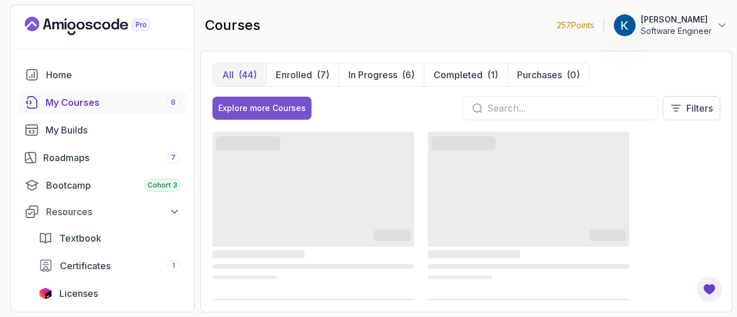
click at [267, 111] on div "Explore more Courses" at bounding box center [262, 109] width 88 height 12
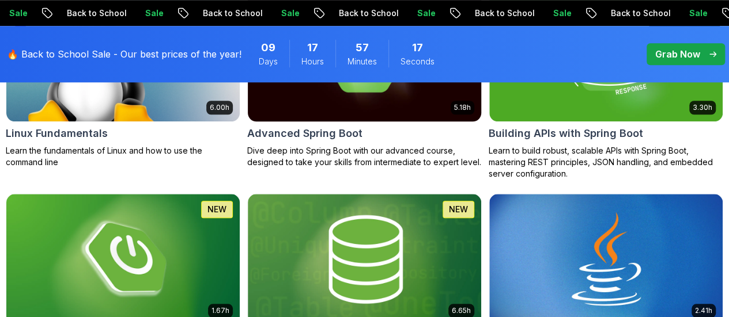
scroll to position [517, 0]
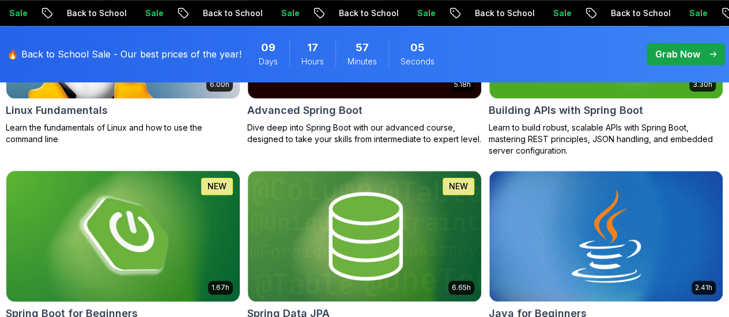
click at [245, 168] on img at bounding box center [123, 236] width 245 height 137
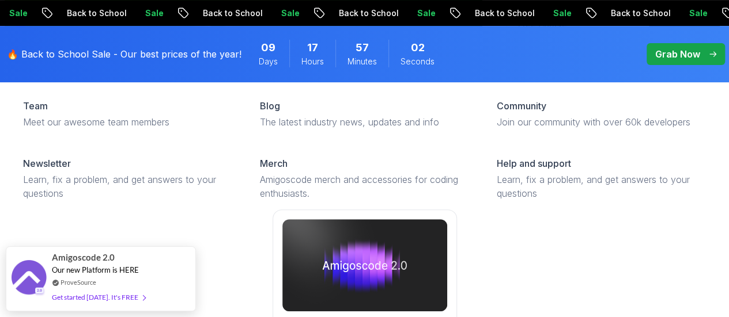
scroll to position [187, 0]
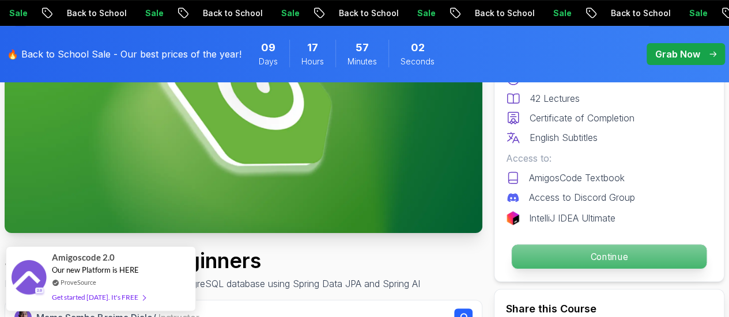
click at [629, 255] on p "Continue" at bounding box center [609, 257] width 195 height 24
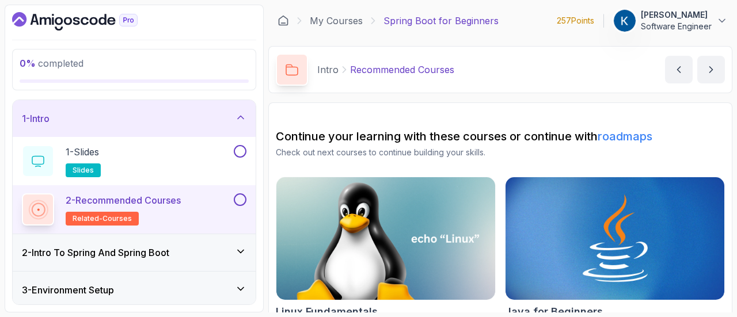
click at [243, 202] on button at bounding box center [240, 200] width 13 height 13
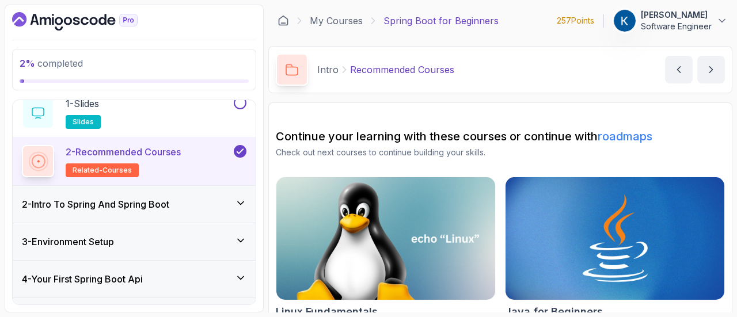
click at [185, 207] on div "2 - Intro To Spring And Spring Boot" at bounding box center [134, 205] width 225 height 14
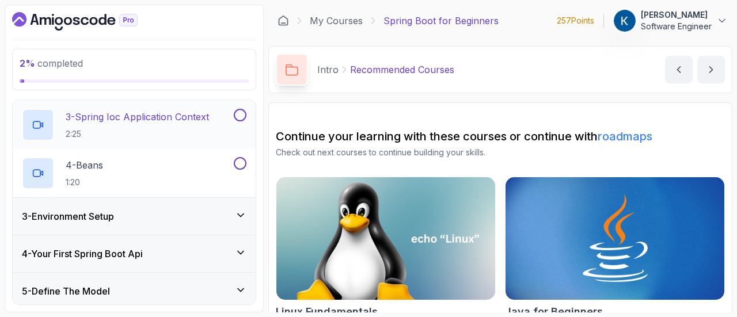
scroll to position [175, 0]
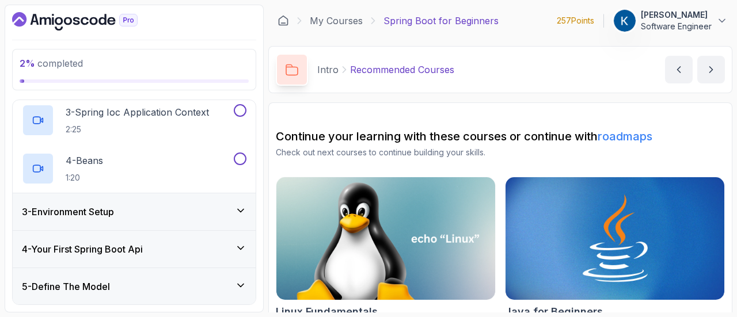
click at [199, 239] on div "4 - Your First Spring Boot Api" at bounding box center [134, 249] width 243 height 37
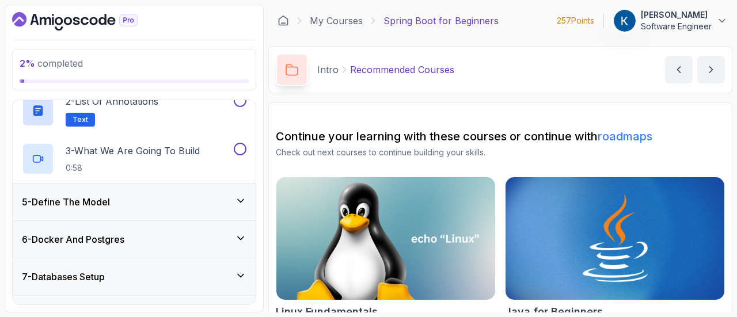
click at [232, 200] on div "5 - Define The Model" at bounding box center [134, 202] width 225 height 14
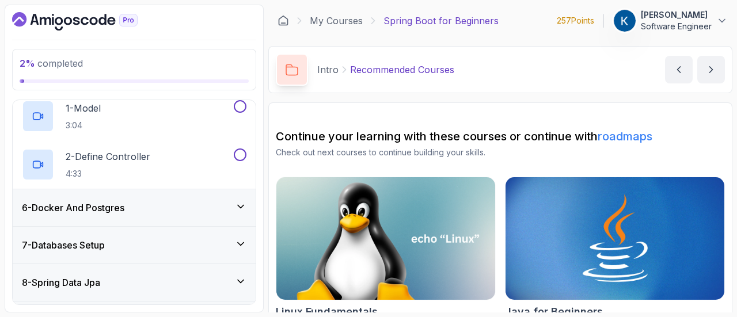
click at [225, 217] on div "6 - Docker And Postgres" at bounding box center [134, 208] width 243 height 37
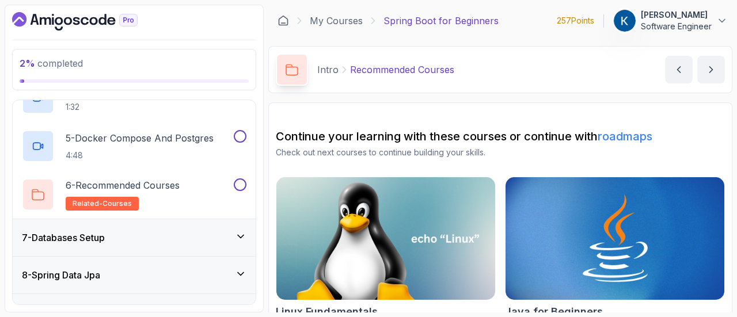
click at [226, 245] on div "7 - Databases Setup" at bounding box center [134, 237] width 243 height 37
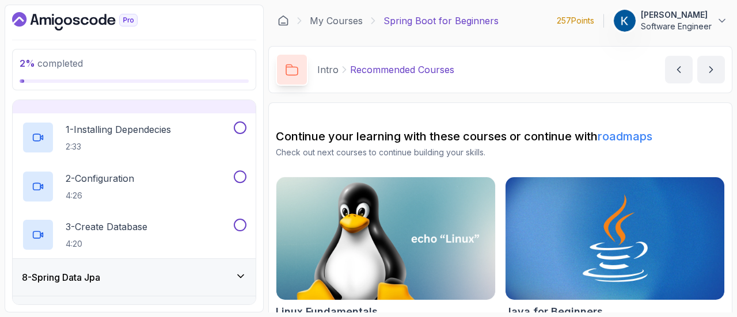
scroll to position [241, 0]
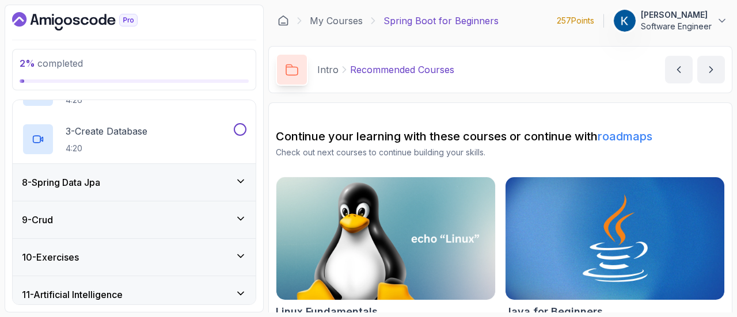
click at [226, 176] on div "8 - Spring Data Jpa" at bounding box center [134, 183] width 225 height 14
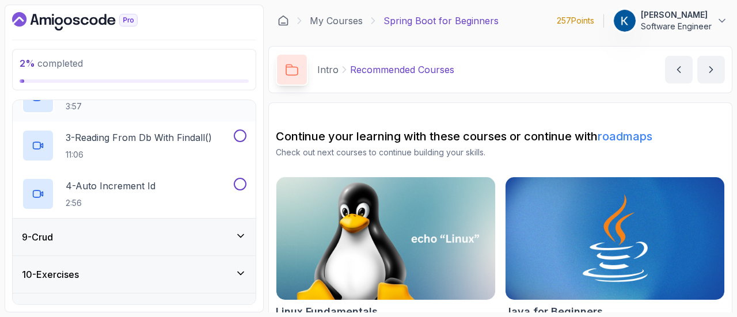
scroll to position [379, 0]
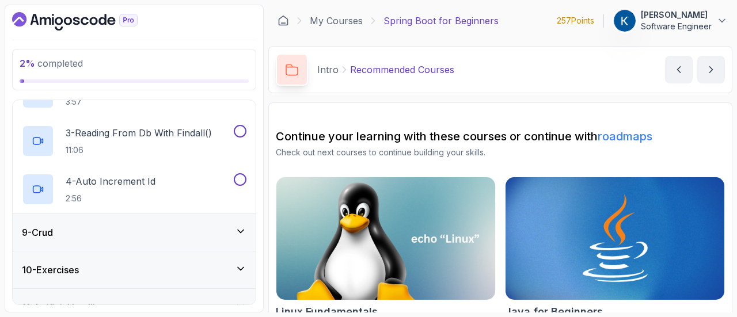
click at [232, 221] on div "9 - Crud" at bounding box center [134, 232] width 243 height 37
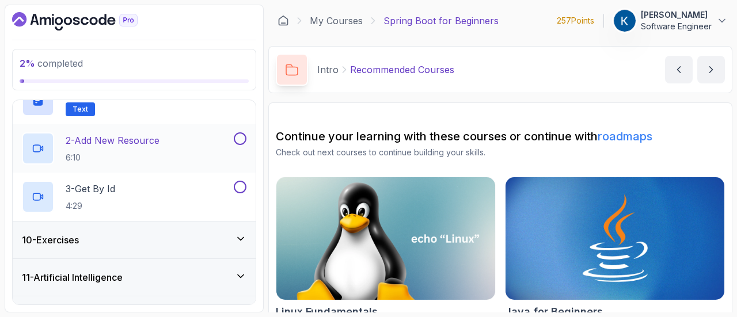
click at [227, 243] on div "10 - Exercises" at bounding box center [134, 240] width 225 height 14
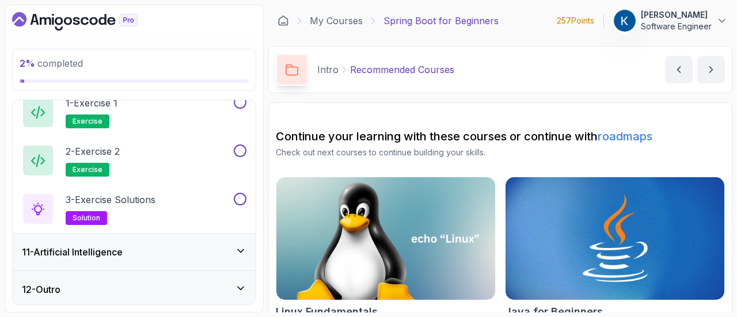
click at [217, 259] on div "11 - Artificial Intelligence" at bounding box center [134, 252] width 243 height 37
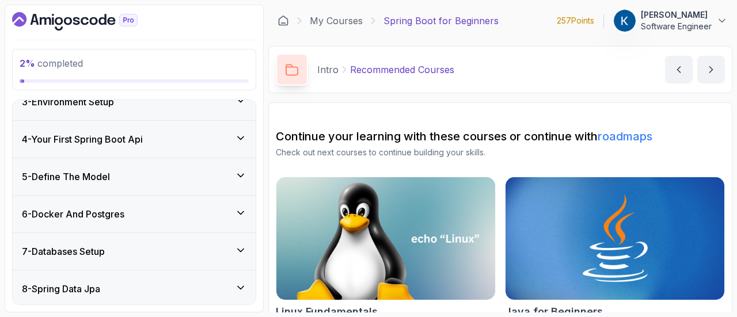
scroll to position [0, 0]
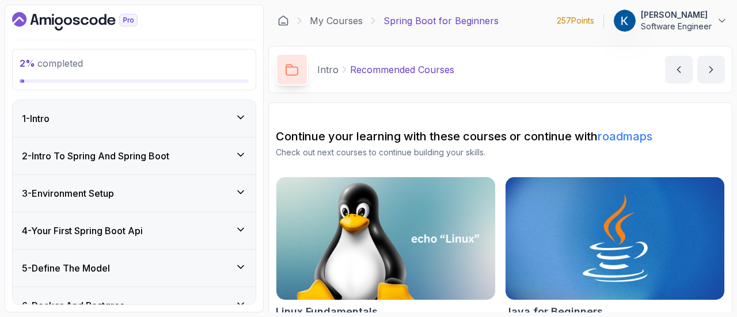
click at [215, 150] on div "2 - Intro To Spring And Spring Boot" at bounding box center [134, 156] width 225 height 14
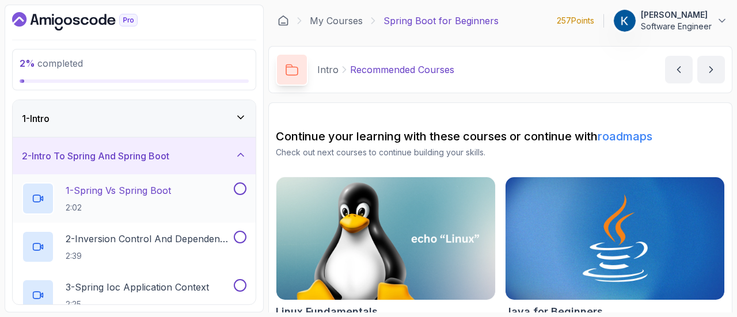
click at [166, 192] on p "1 - Spring Vs Spring Boot" at bounding box center [118, 191] width 105 height 14
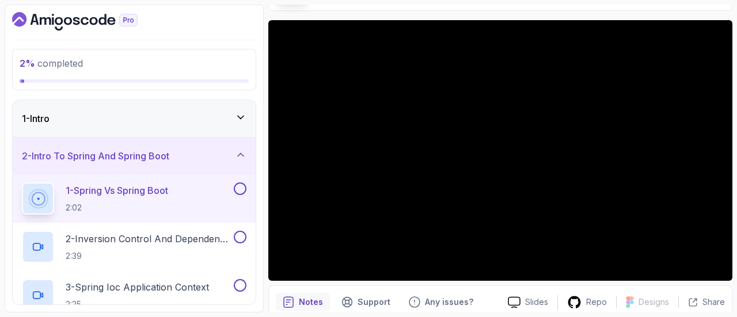
scroll to position [92, 0]
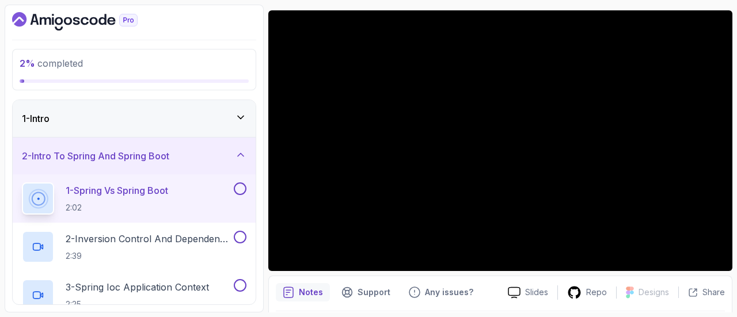
click at [238, 194] on button "1 - Spring Vs Spring Boot 2:02" at bounding box center [134, 199] width 225 height 32
click at [244, 187] on button at bounding box center [240, 189] width 13 height 13
click at [209, 247] on h2 "2 - Inversion Control And Dependency Injection 2:39" at bounding box center [149, 247] width 166 height 30
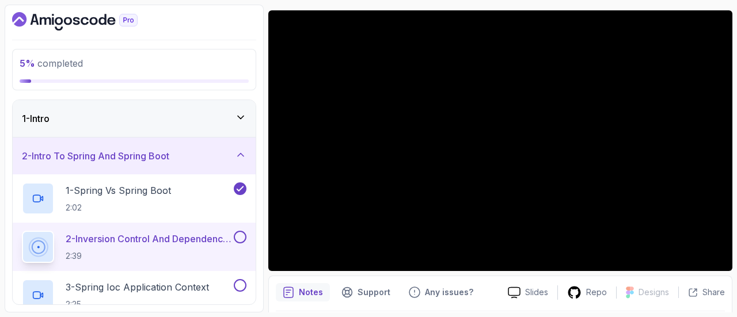
scroll to position [75, 0]
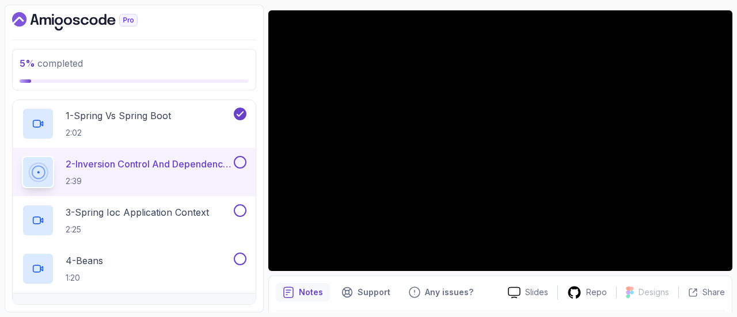
click at [241, 171] on button "2 - Inversion Control And Dependency Injection 2:39" at bounding box center [134, 172] width 225 height 32
click at [242, 161] on button at bounding box center [240, 162] width 13 height 13
click at [241, 209] on button at bounding box center [240, 211] width 13 height 13
click at [237, 257] on button at bounding box center [240, 259] width 13 height 13
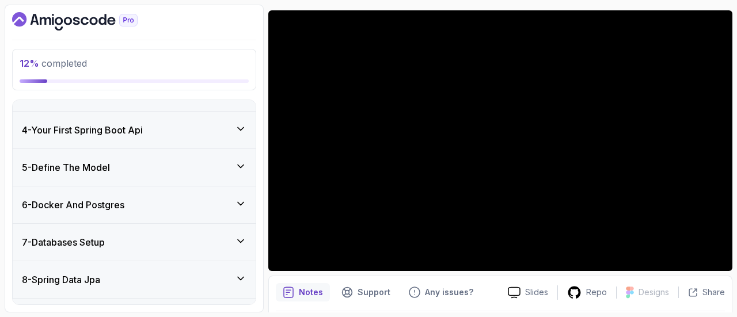
scroll to position [300, 0]
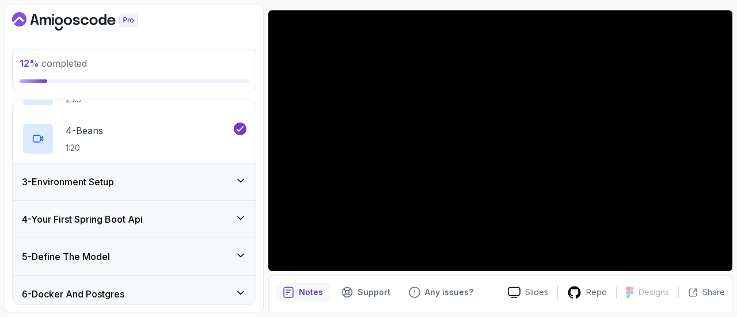
click at [210, 188] on div "3 - Environment Setup" at bounding box center [134, 182] width 243 height 37
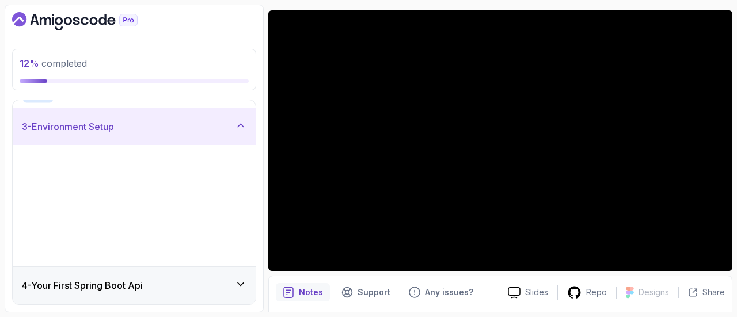
scroll to position [93, 0]
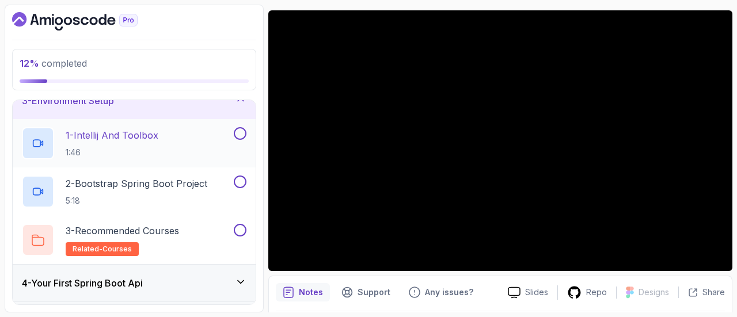
click at [243, 133] on button at bounding box center [240, 133] width 13 height 13
click at [242, 181] on button at bounding box center [240, 182] width 13 height 13
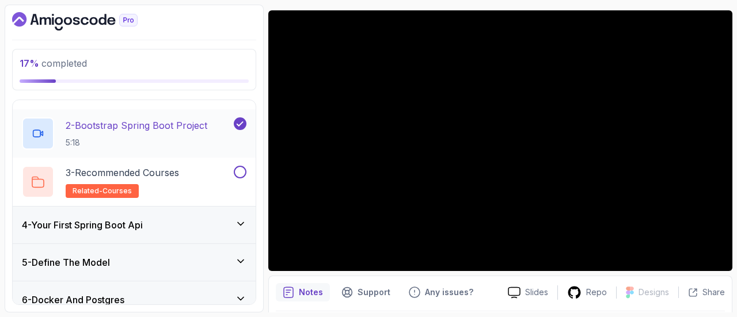
scroll to position [153, 0]
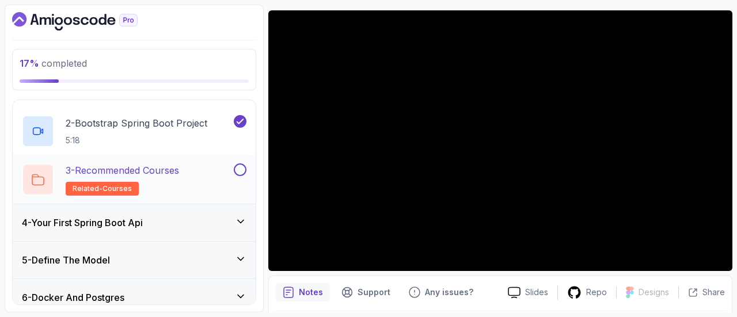
click at [210, 187] on div "3 - Recommended Courses related-courses" at bounding box center [127, 180] width 210 height 32
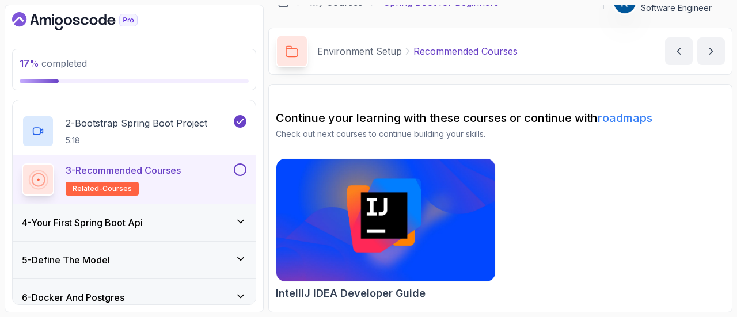
scroll to position [17, 0]
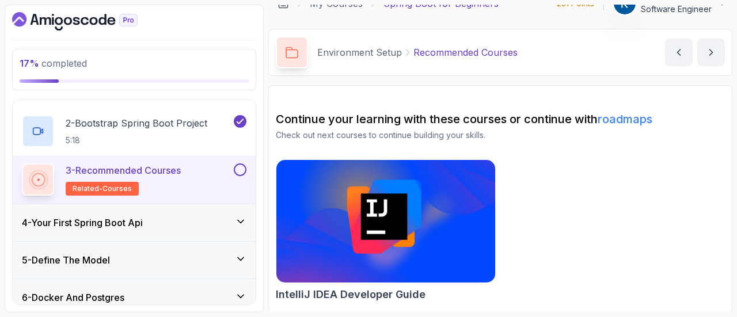
click at [229, 223] on div "4 - Your First Spring Boot Api" at bounding box center [134, 223] width 225 height 14
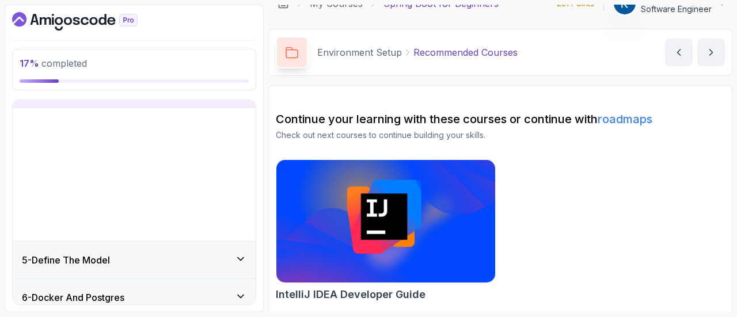
scroll to position [123, 0]
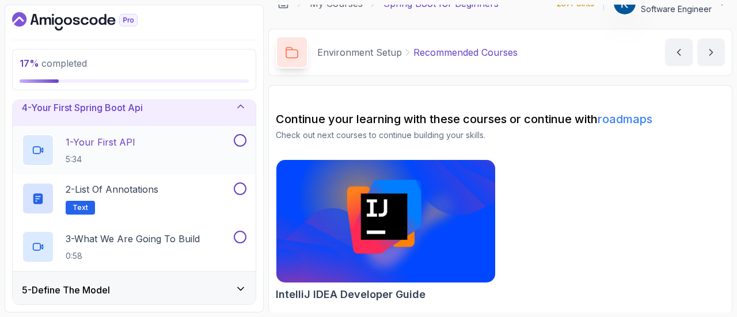
click at [168, 150] on div "1 - Your First API 5:34" at bounding box center [127, 150] width 210 height 32
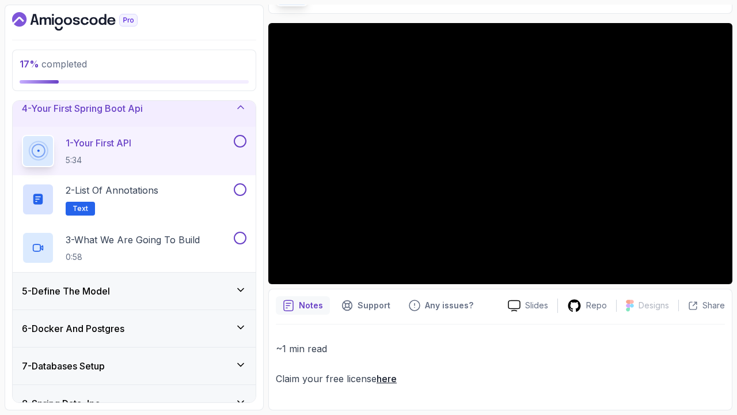
scroll to position [79, 0]
